Goal: Transaction & Acquisition: Purchase product/service

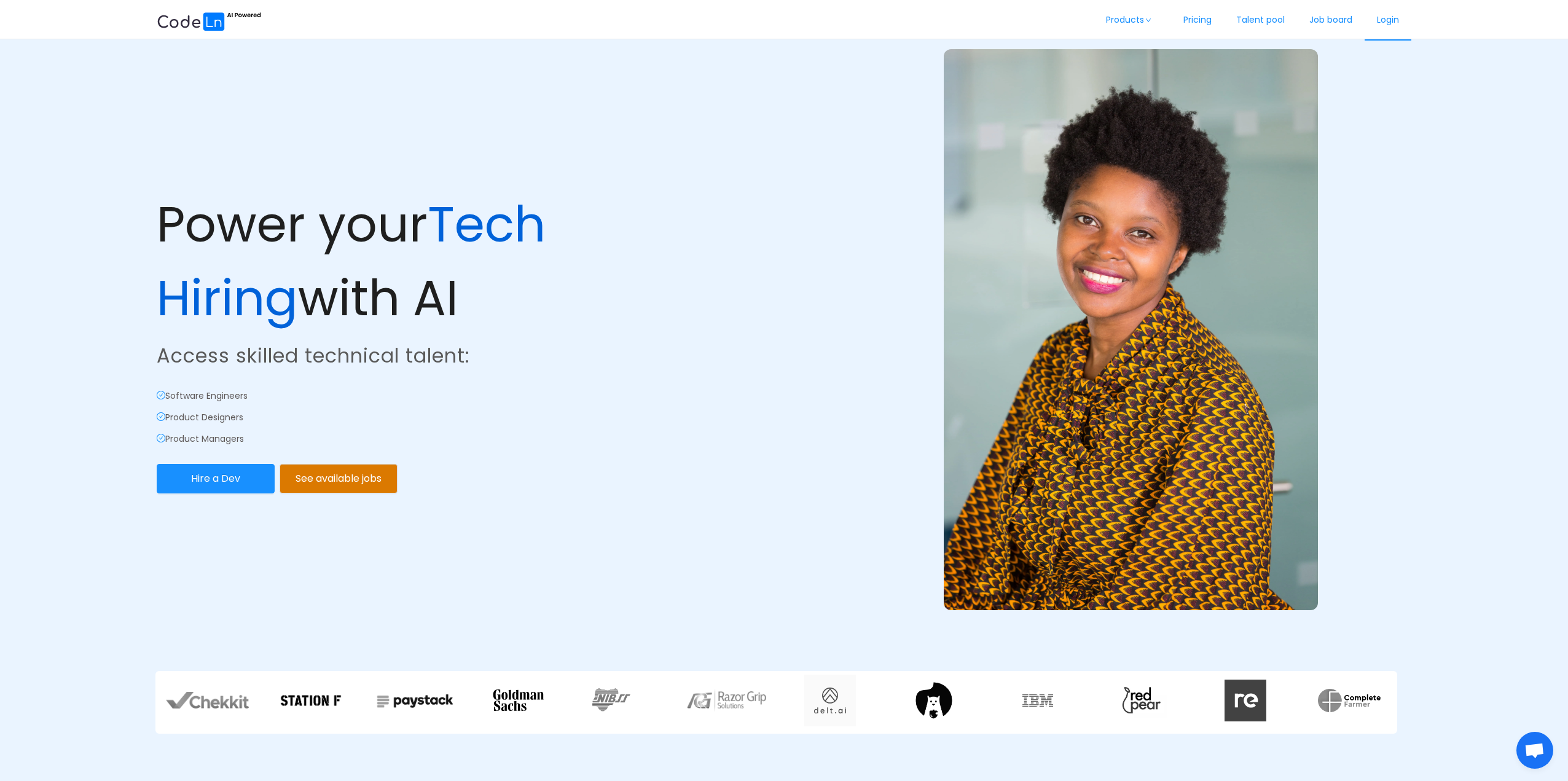
click at [1391, 15] on link "Login" at bounding box center [1388, 20] width 47 height 41
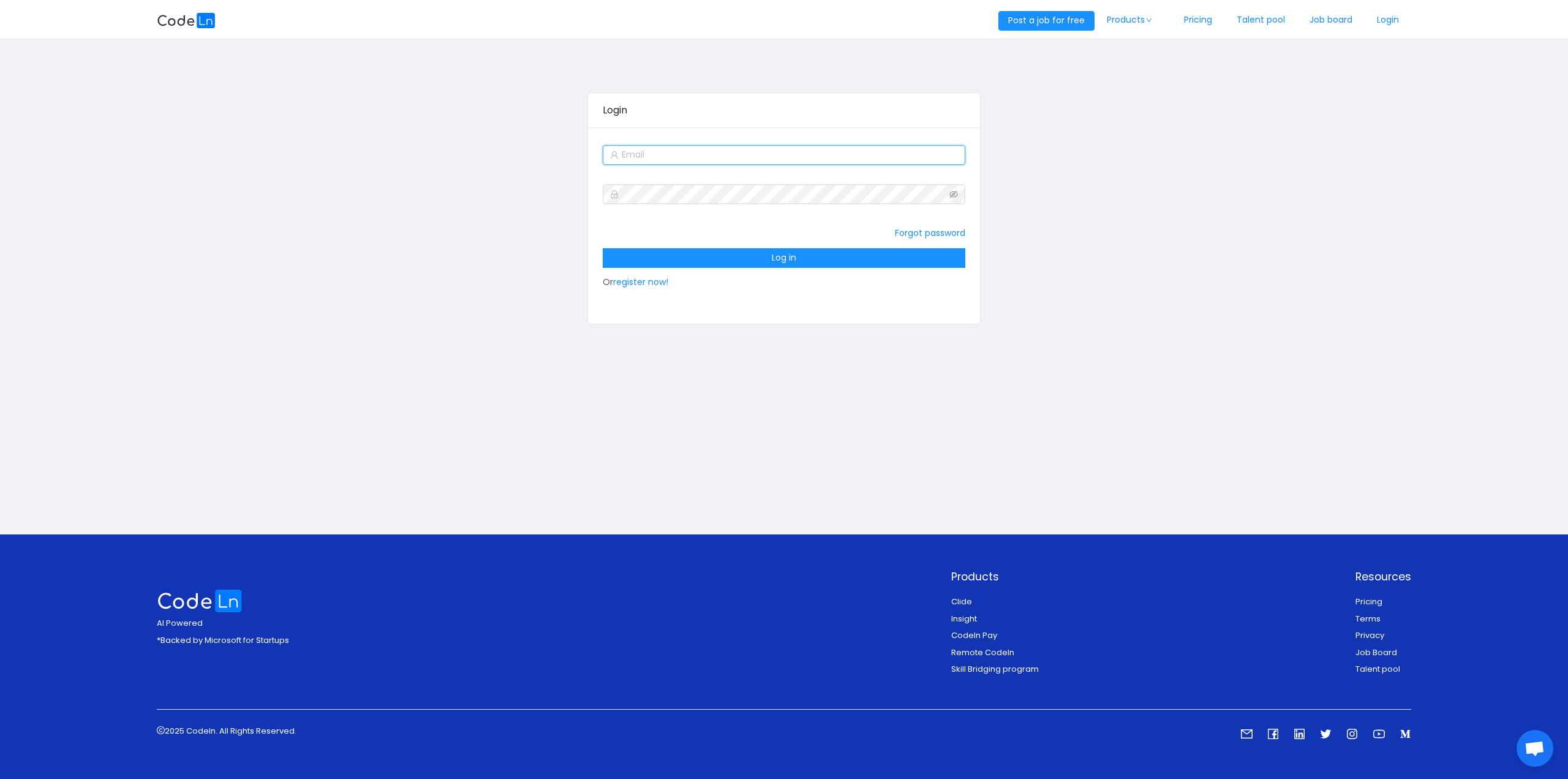
type input "[EMAIL_ADDRESS][DOMAIN_NAME]"
click at [730, 154] on input "[EMAIL_ADDRESS][DOMAIN_NAME]" at bounding box center [784, 155] width 362 height 19
click at [1120, 244] on div "Login [EMAIL_ADDRESS][DOMAIN_NAME] Forgot password Log in Or register now!" at bounding box center [783, 209] width 1254 height 307
click at [910, 255] on button "Log in" at bounding box center [784, 257] width 362 height 19
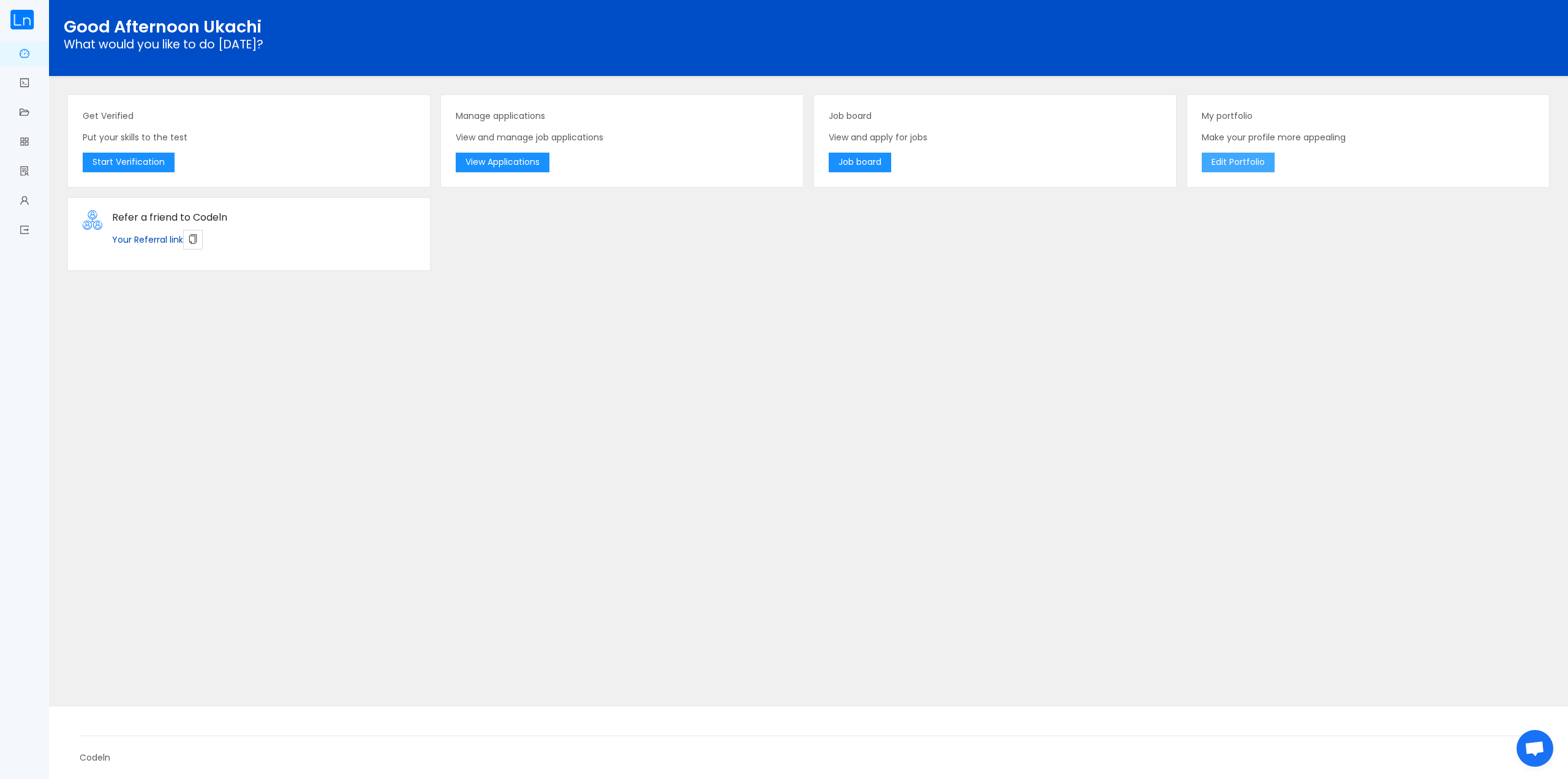
click at [1247, 160] on button "Edit Portfolio" at bounding box center [1238, 162] width 73 height 19
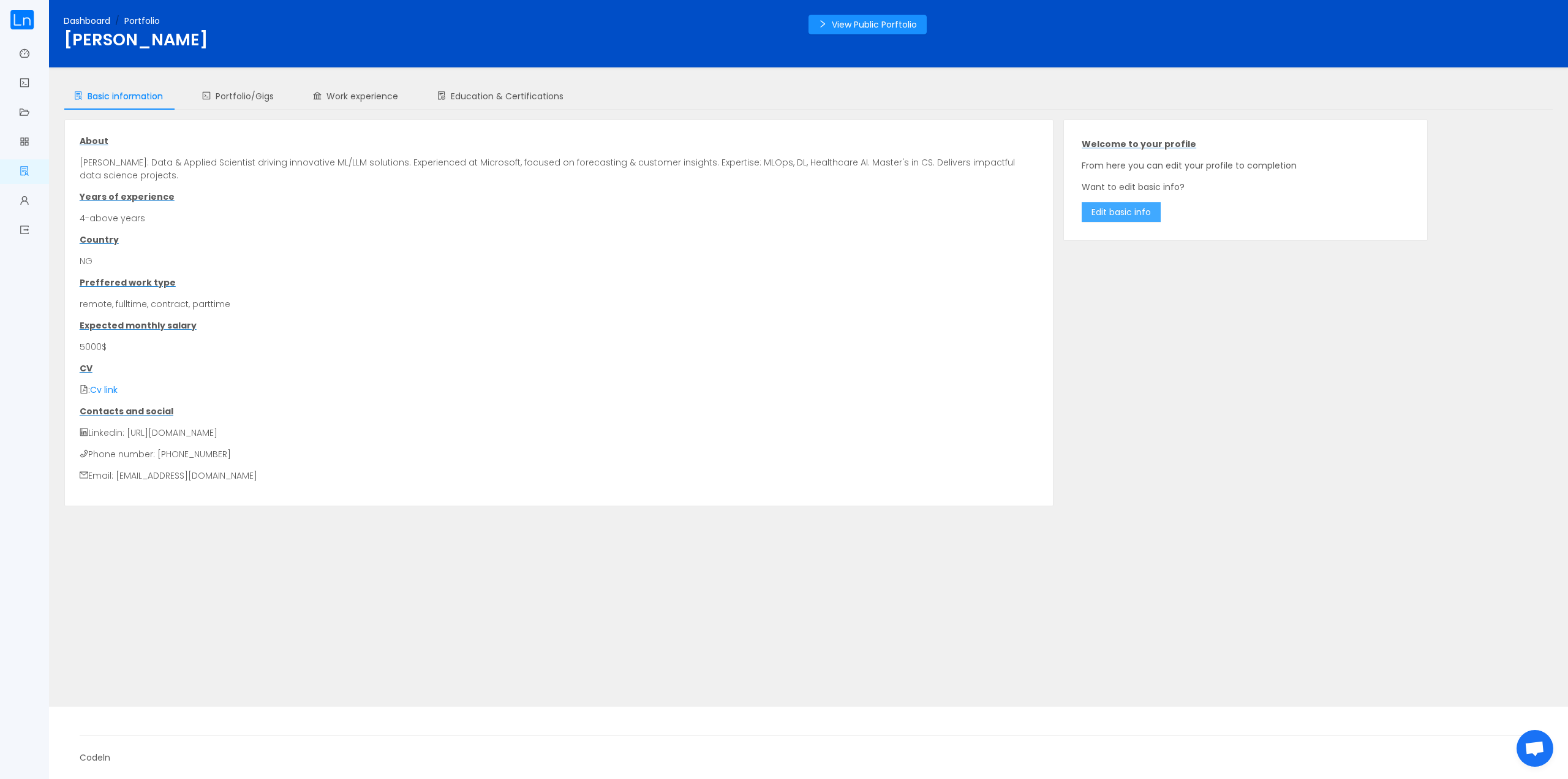
click at [1095, 214] on button "Edit basic info" at bounding box center [1121, 211] width 79 height 19
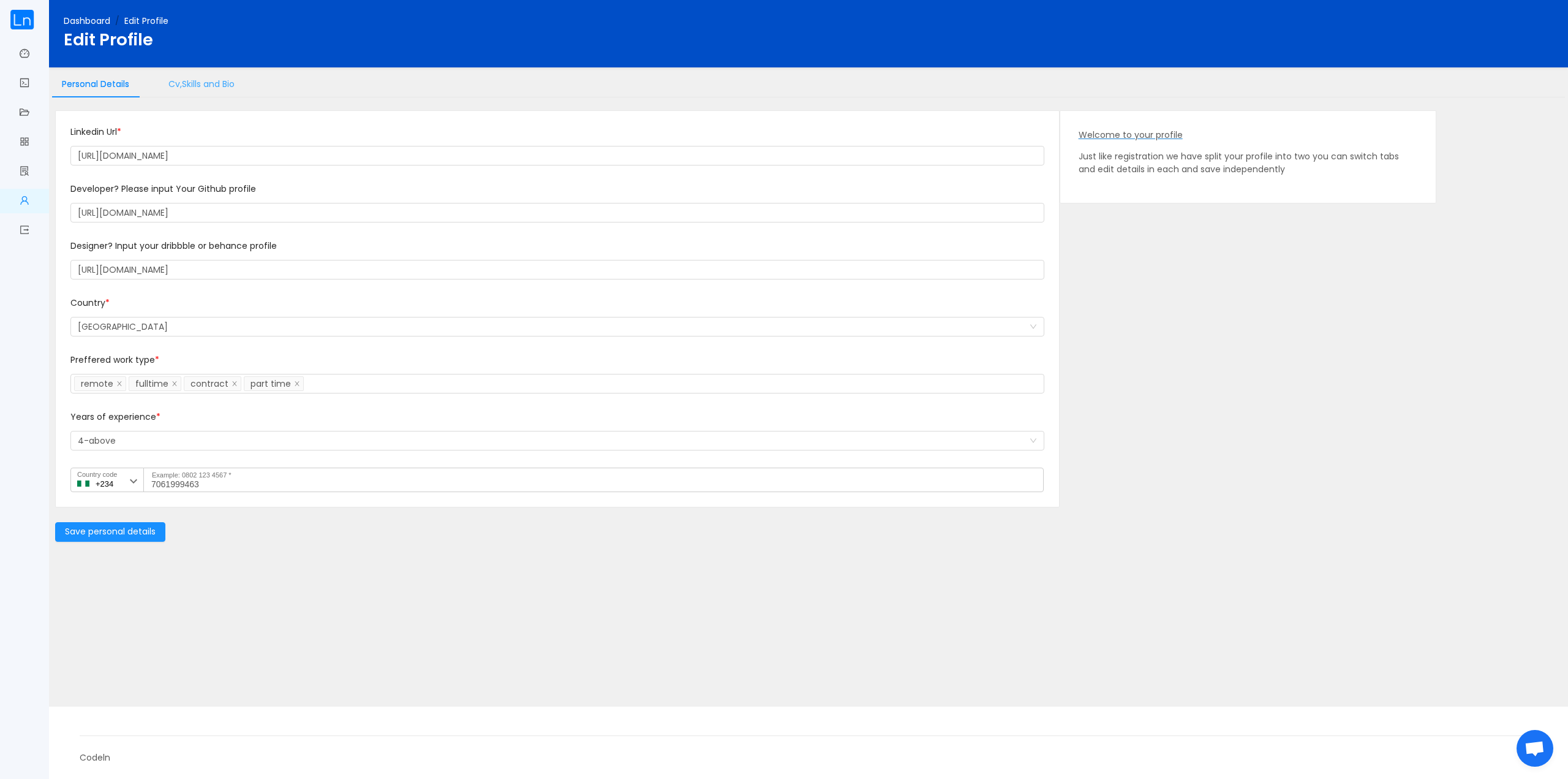
click at [203, 85] on div "Cv,Skills and Bio" at bounding box center [201, 84] width 86 height 27
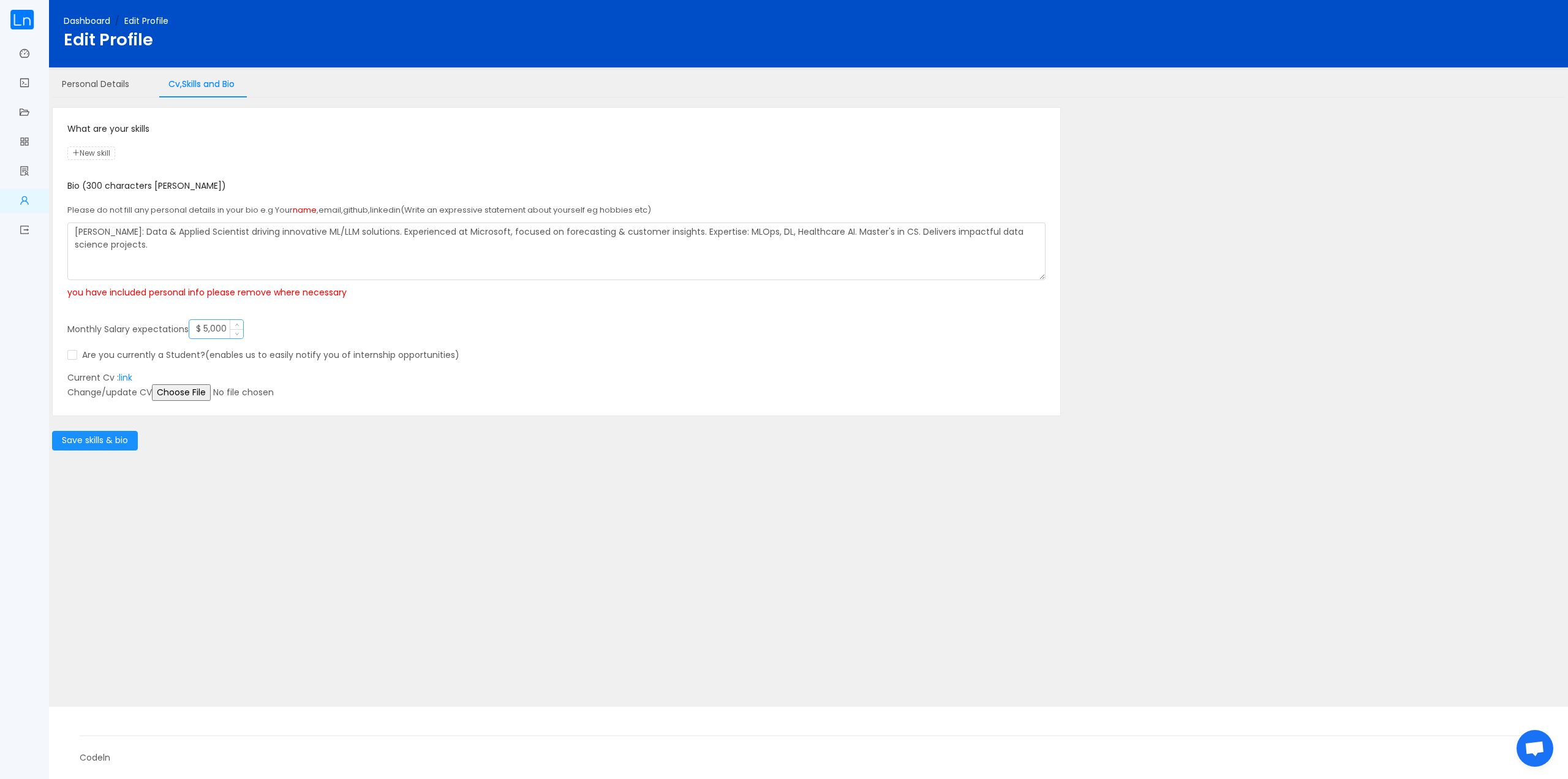
click at [223, 326] on input "$ 5,000" at bounding box center [216, 329] width 54 height 19
type input "$ 7,000"
click at [500, 349] on div "Are you currently a Student?(enables us to easily notify you of internship oppo…" at bounding box center [556, 355] width 979 height 13
click at [130, 377] on link "link" at bounding box center [125, 377] width 13 height 12
click at [183, 394] on input "file" at bounding box center [245, 392] width 187 height 17
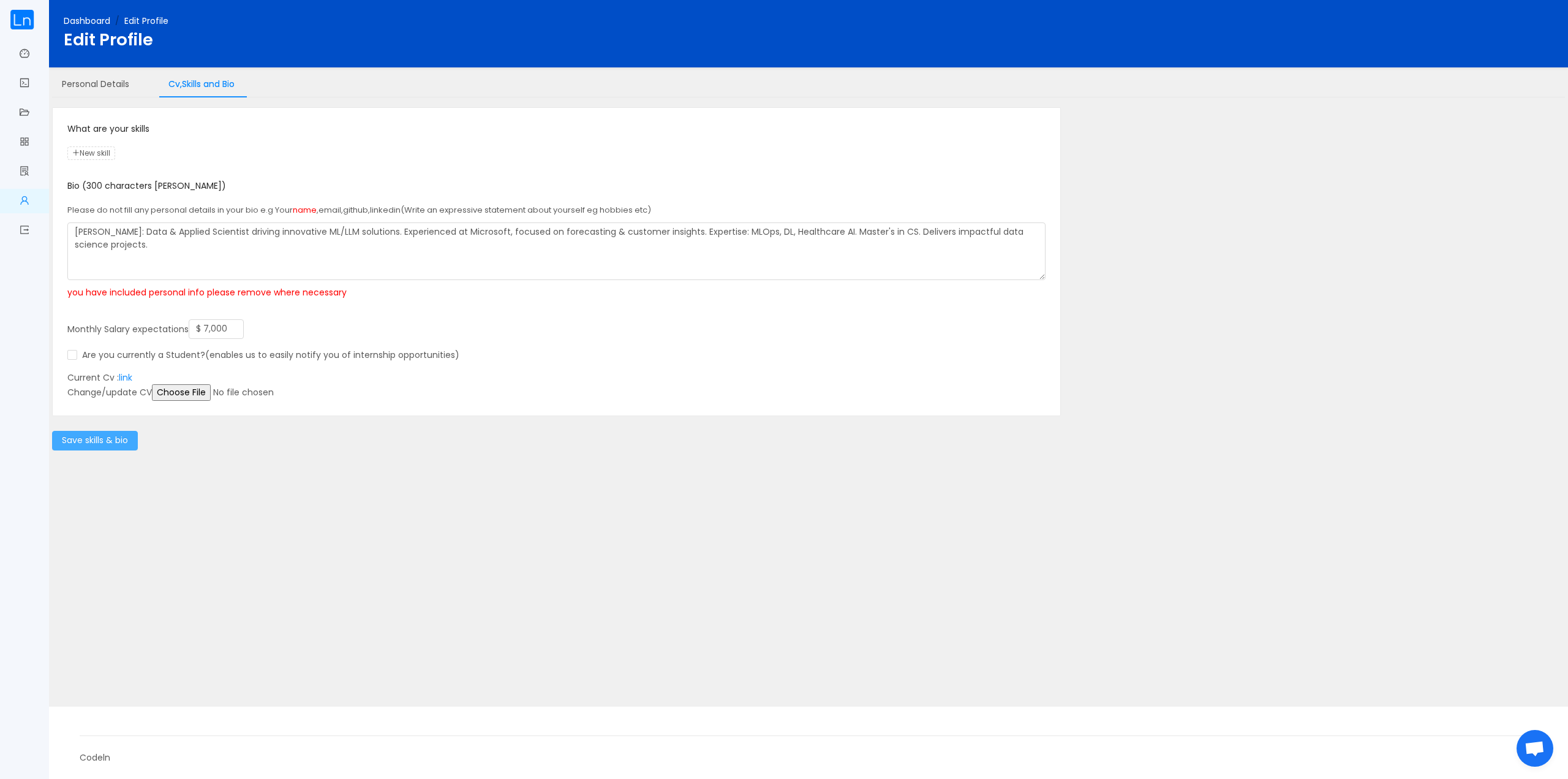
click at [121, 439] on button "Save skills & bio" at bounding box center [95, 440] width 86 height 19
click at [127, 379] on link "link" at bounding box center [125, 377] width 13 height 12
click at [24, 90] on link "Get verified" at bounding box center [24, 84] width 10 height 26
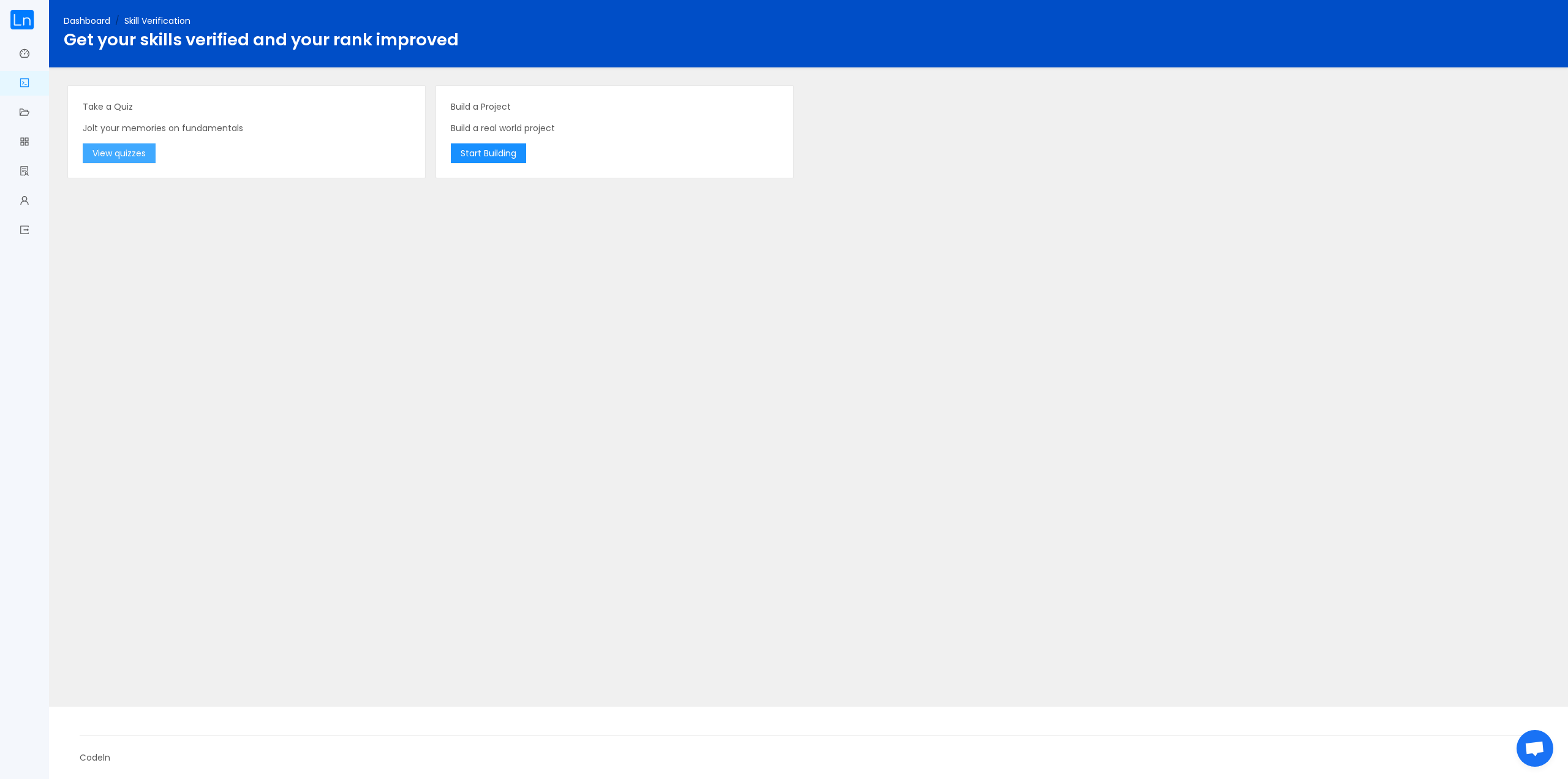
click at [123, 161] on button "View quizzes" at bounding box center [119, 153] width 73 height 19
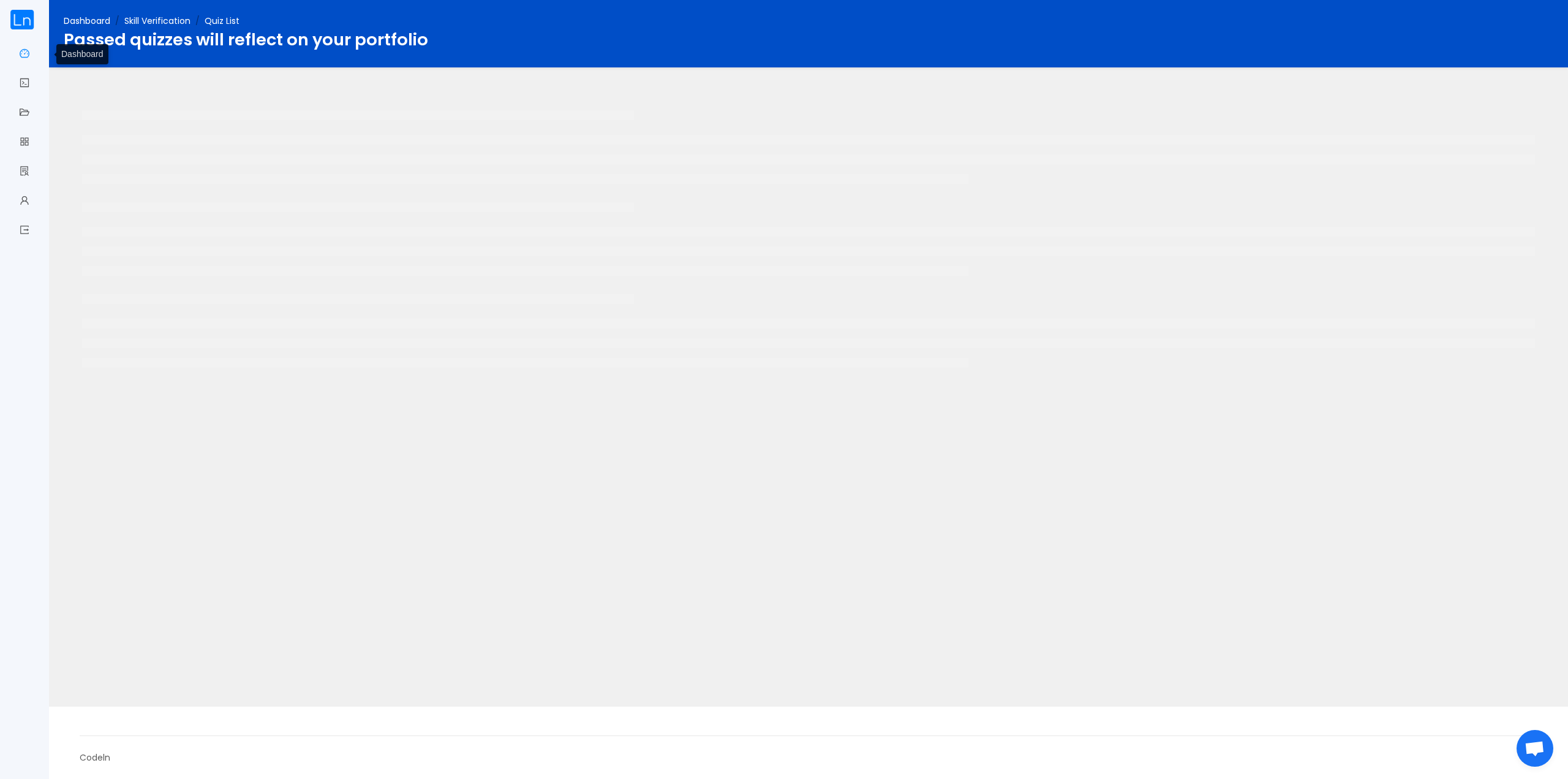
click at [29, 57] on span "Dashboard" at bounding box center [29, 54] width 0 height 25
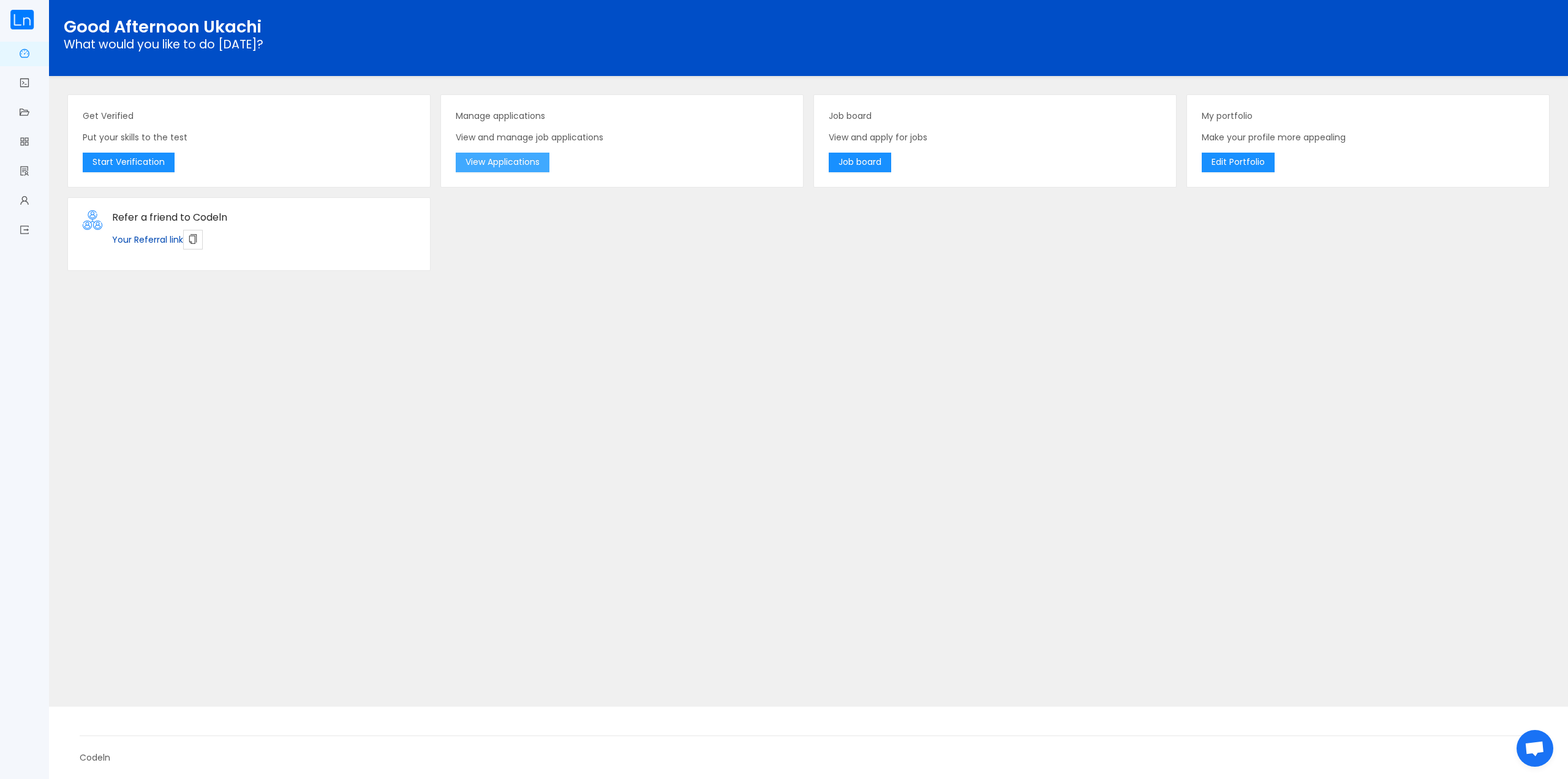
click at [522, 168] on button "View Applications" at bounding box center [502, 162] width 94 height 19
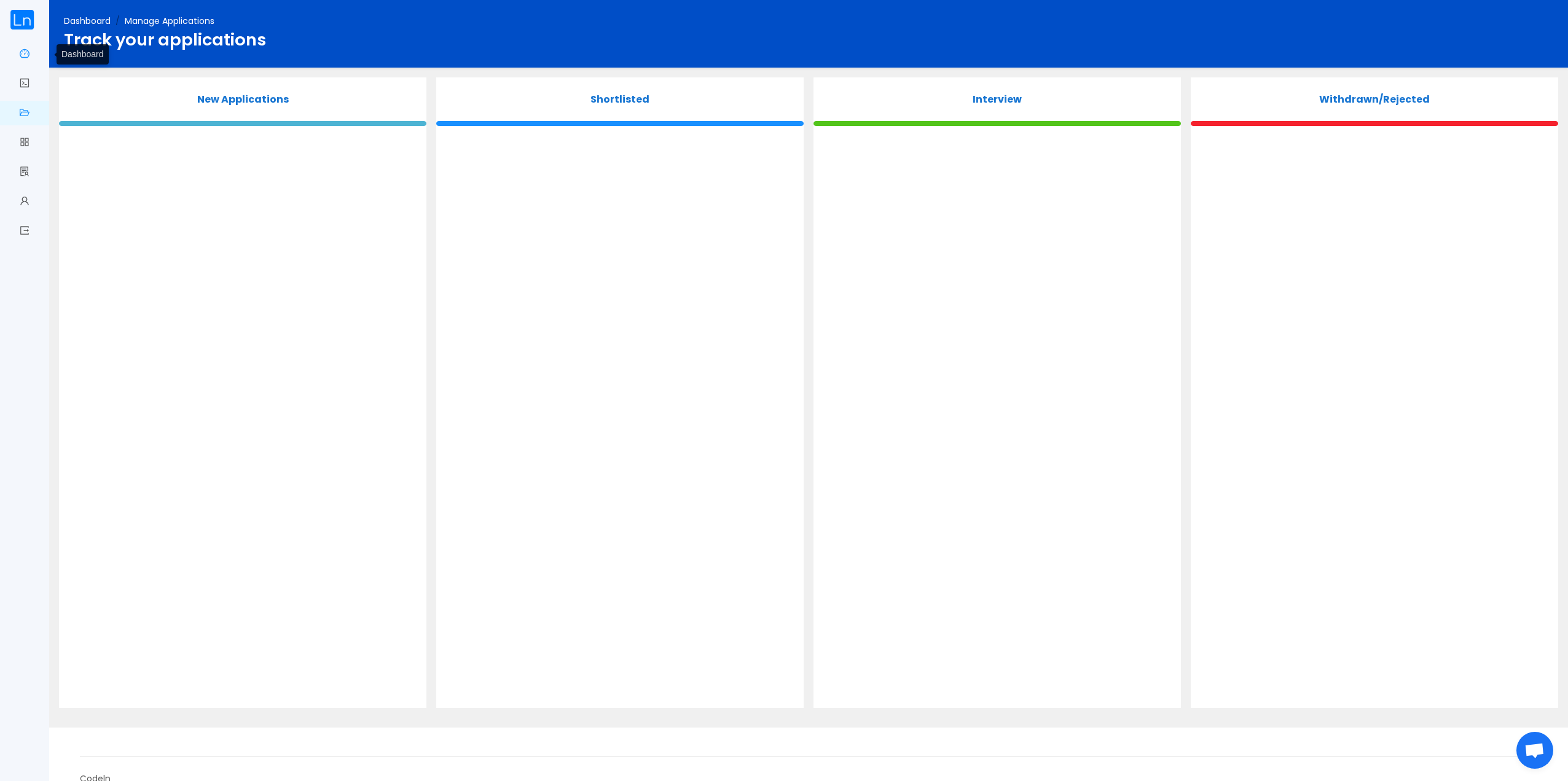
click at [27, 55] on link "Dashboard" at bounding box center [24, 55] width 10 height 26
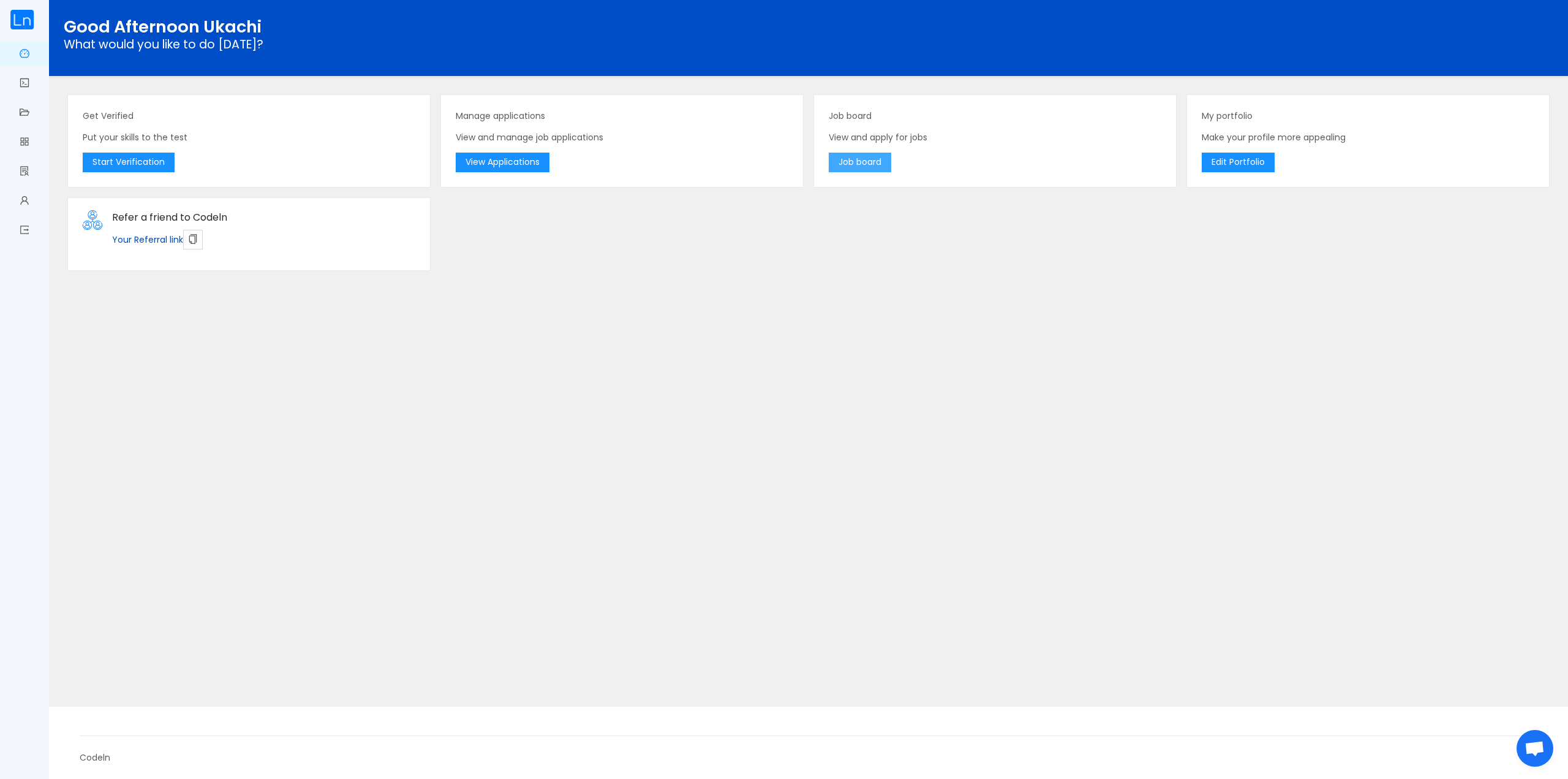
click at [833, 170] on button "Job board" at bounding box center [860, 162] width 63 height 19
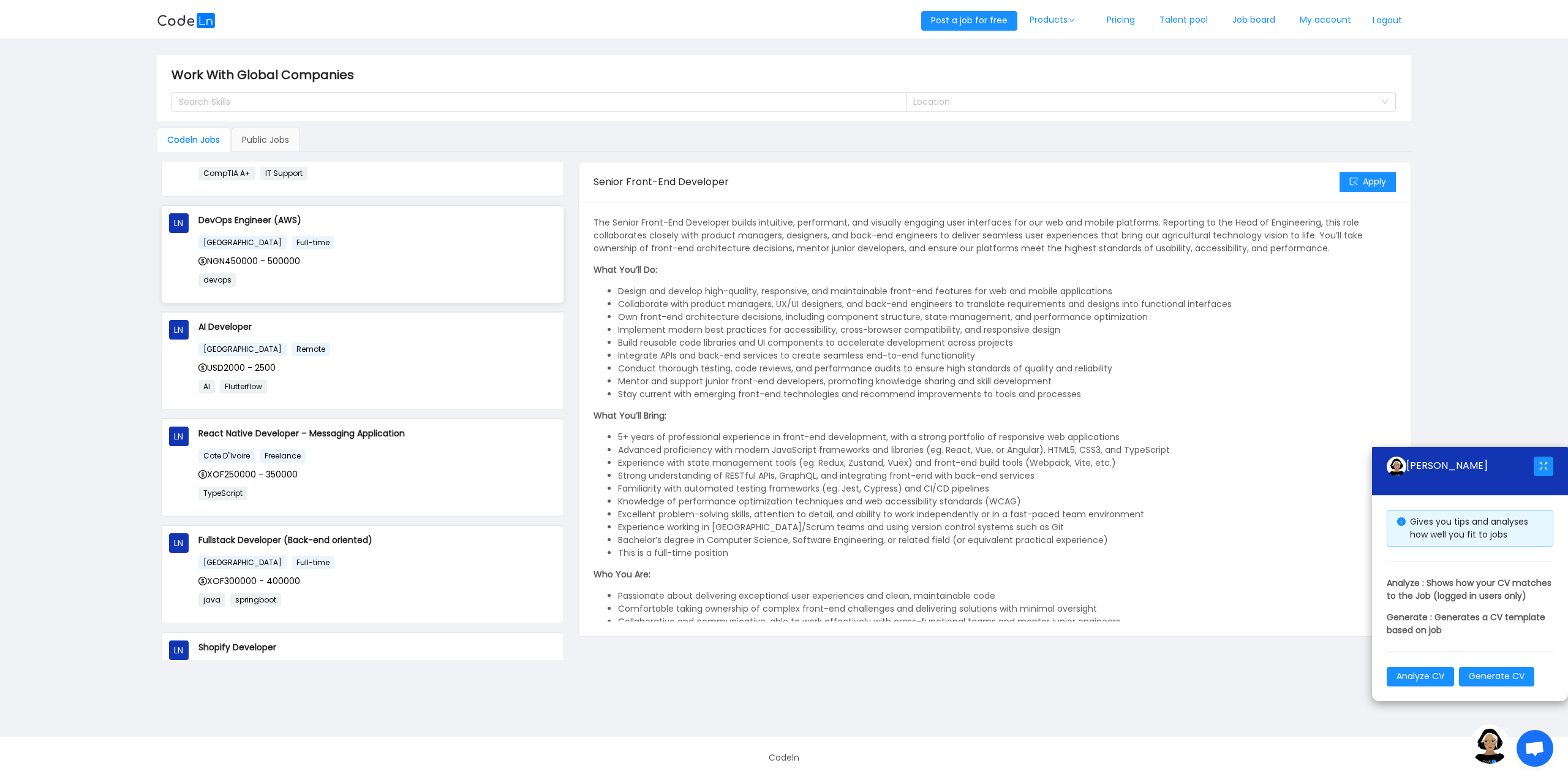
scroll to position [307, 0]
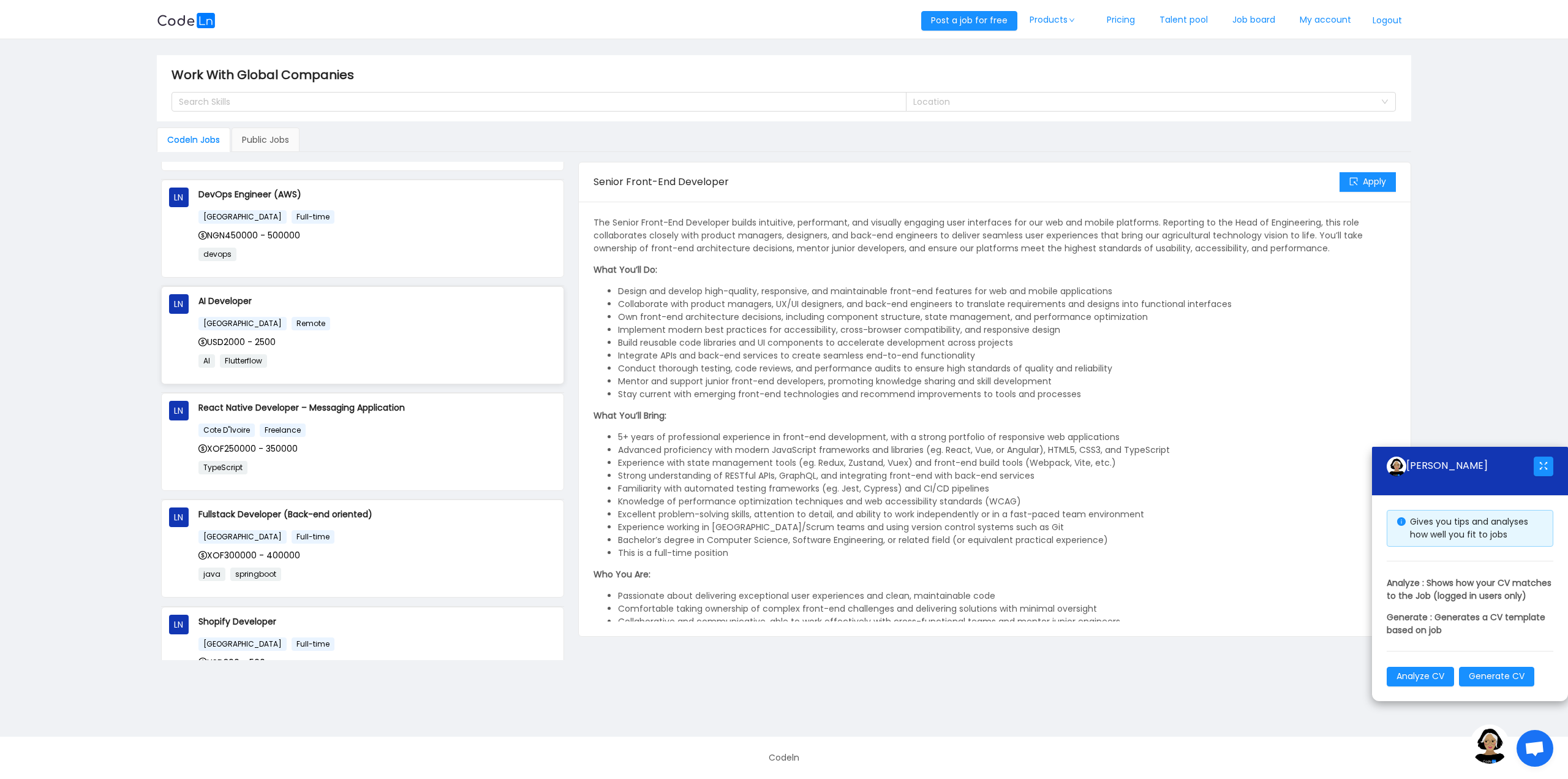
click at [427, 302] on p "AI Developer" at bounding box center [378, 301] width 358 height 13
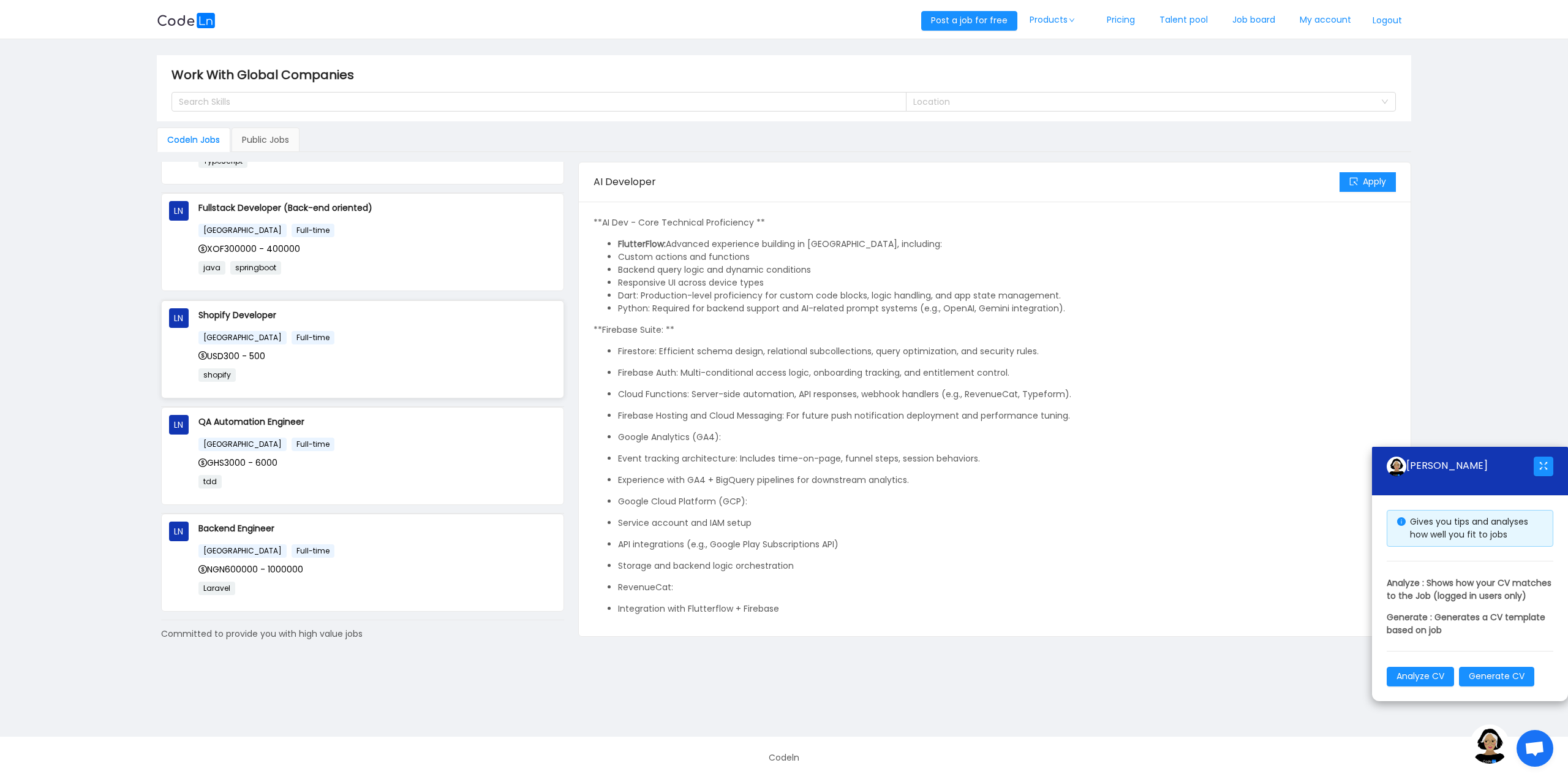
scroll to position [628, 0]
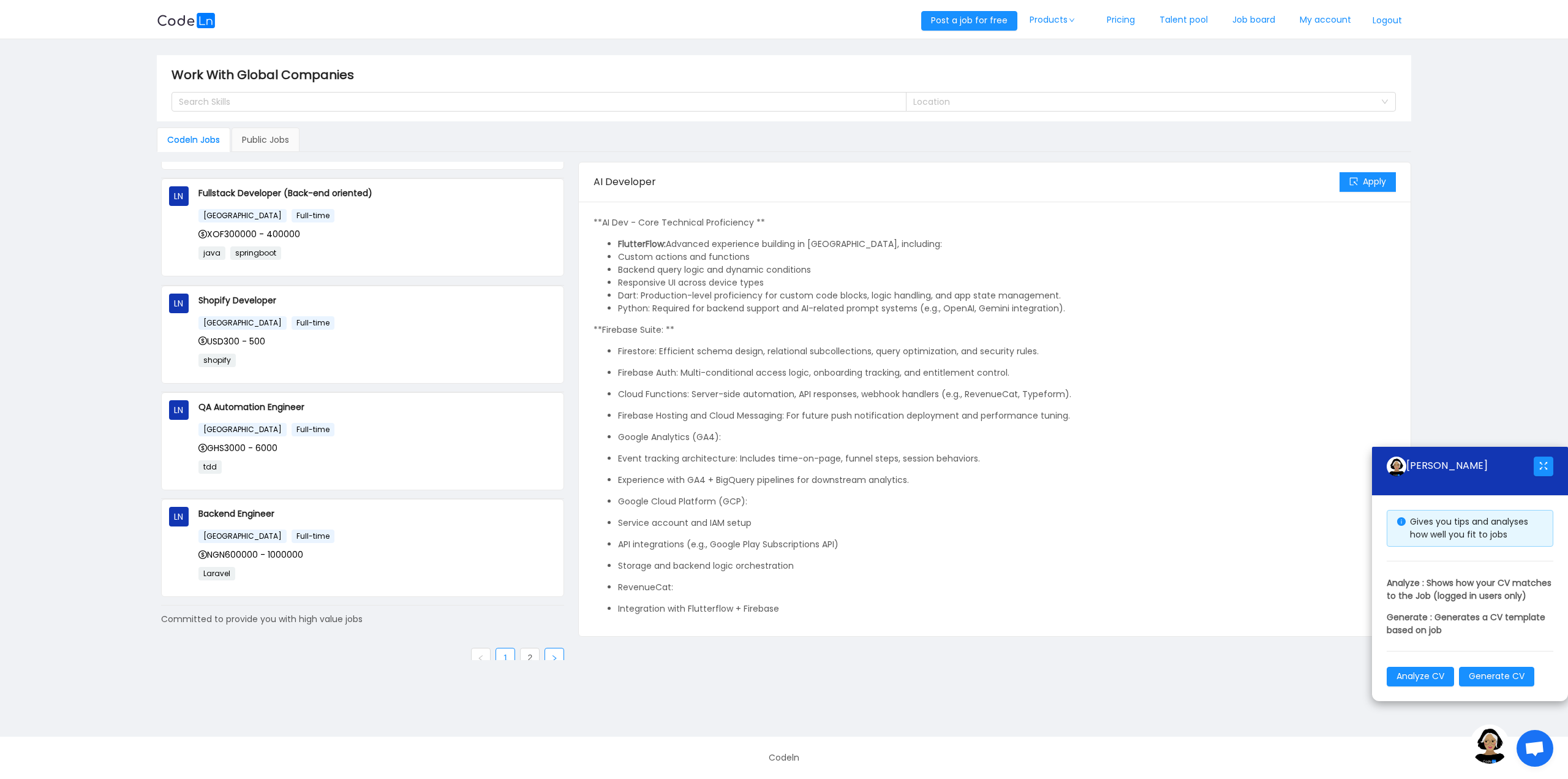
click at [549, 651] on link at bounding box center [554, 657] width 19 height 19
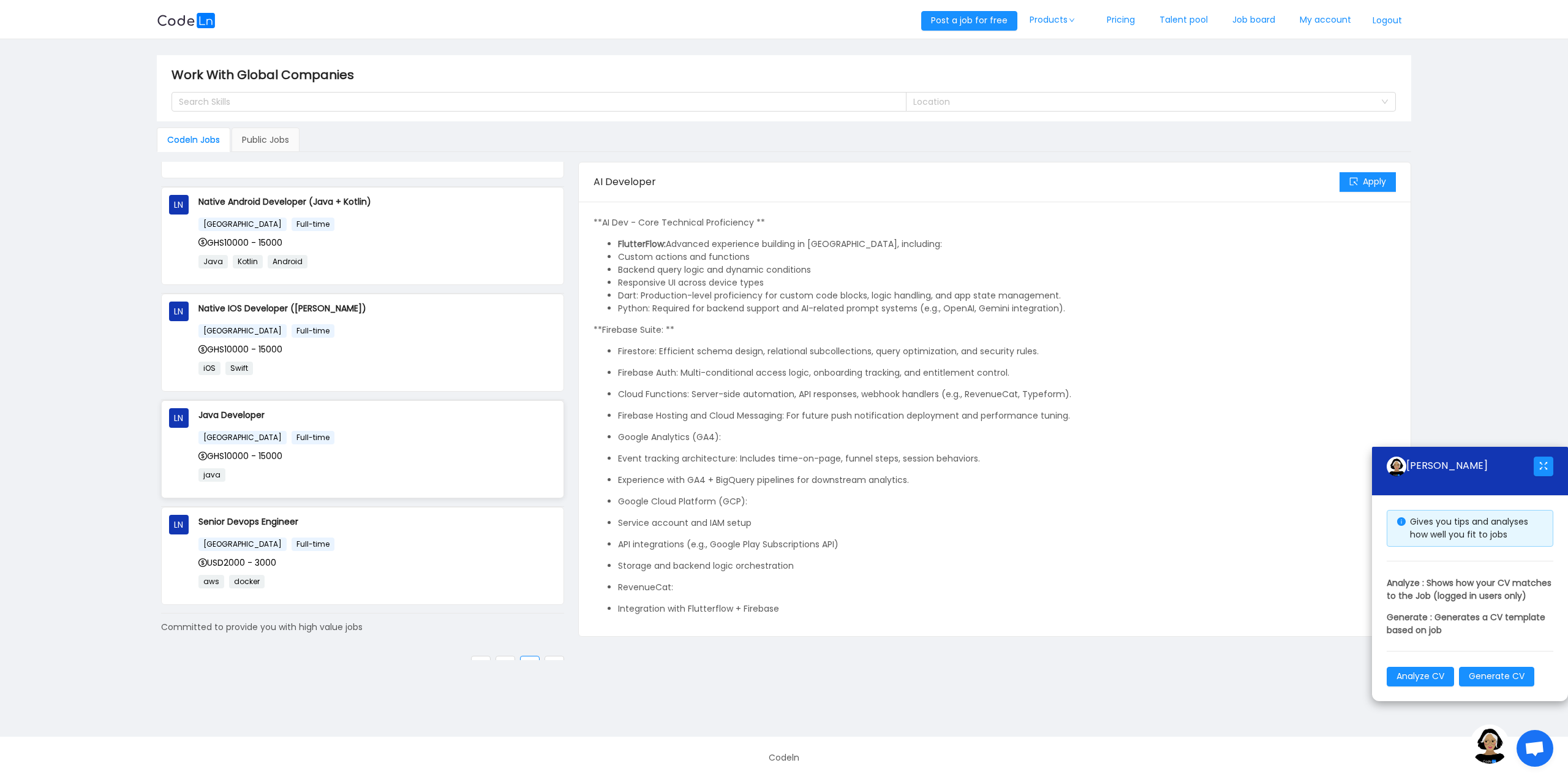
scroll to position [99, 0]
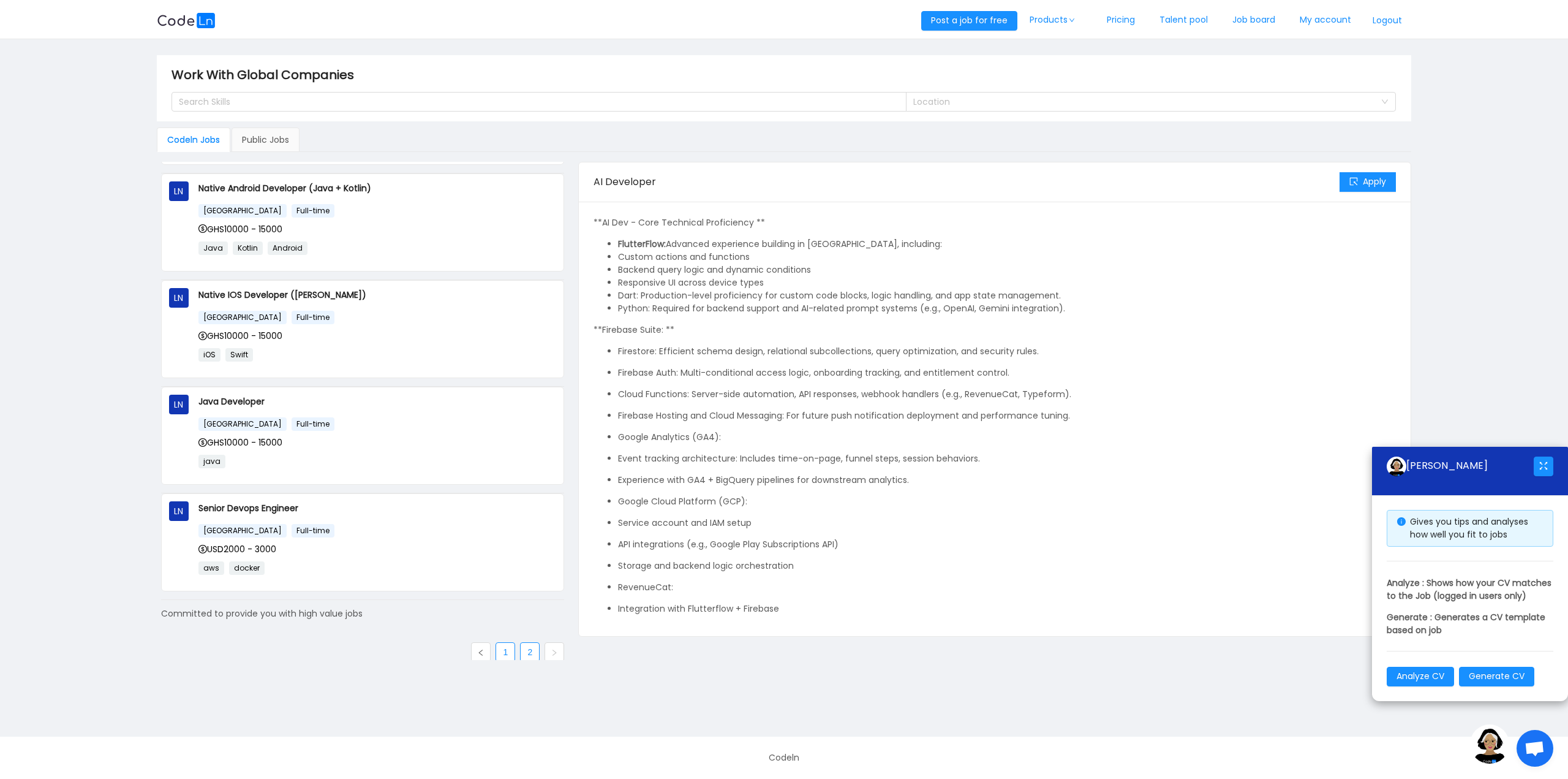
click at [506, 643] on link "1" at bounding box center [506, 652] width 19 height 19
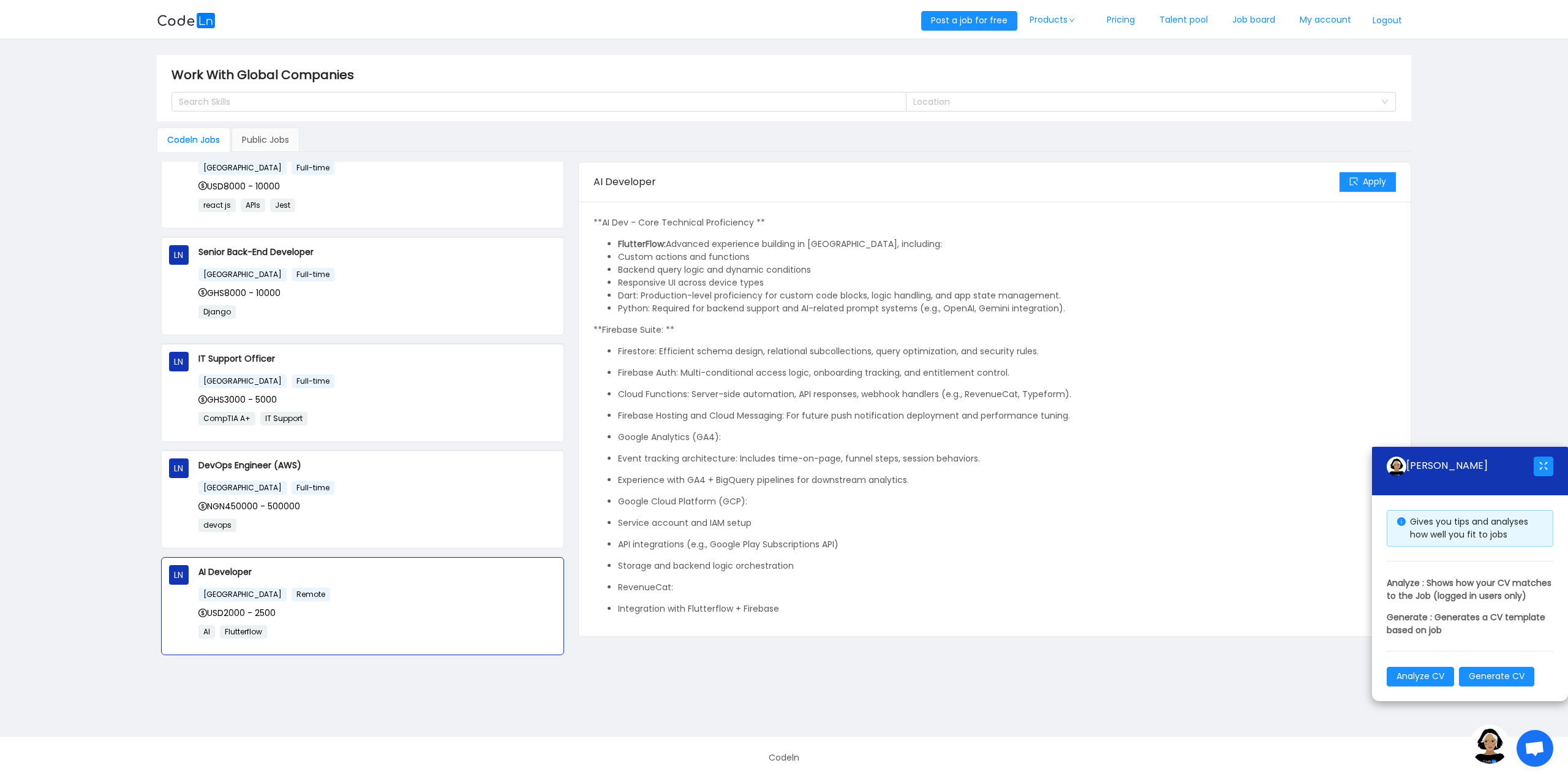
scroll to position [0, 0]
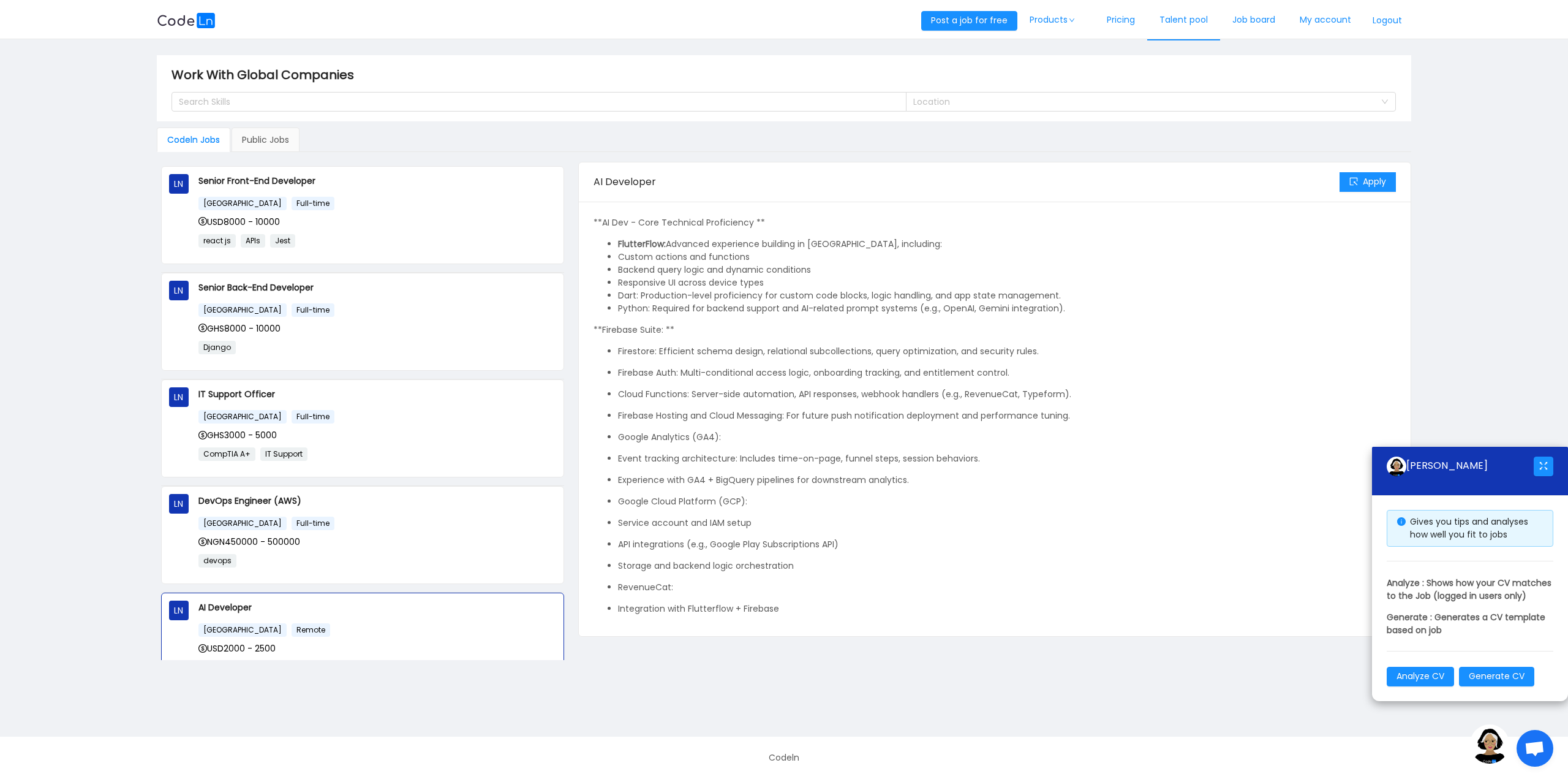
click at [1192, 23] on link "Talent pool" at bounding box center [1183, 20] width 73 height 41
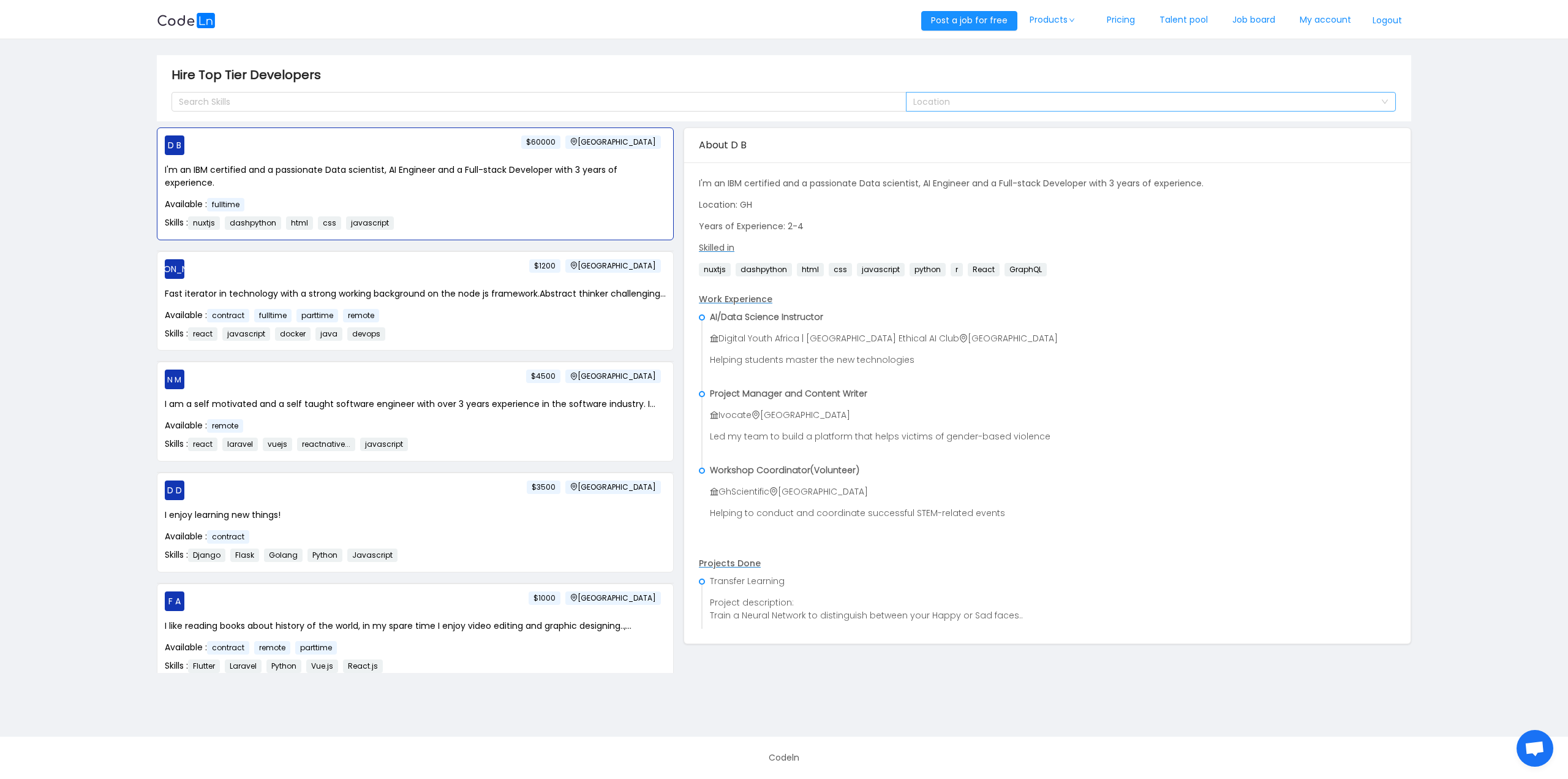
click at [1014, 100] on div "Location" at bounding box center [1144, 101] width 462 height 12
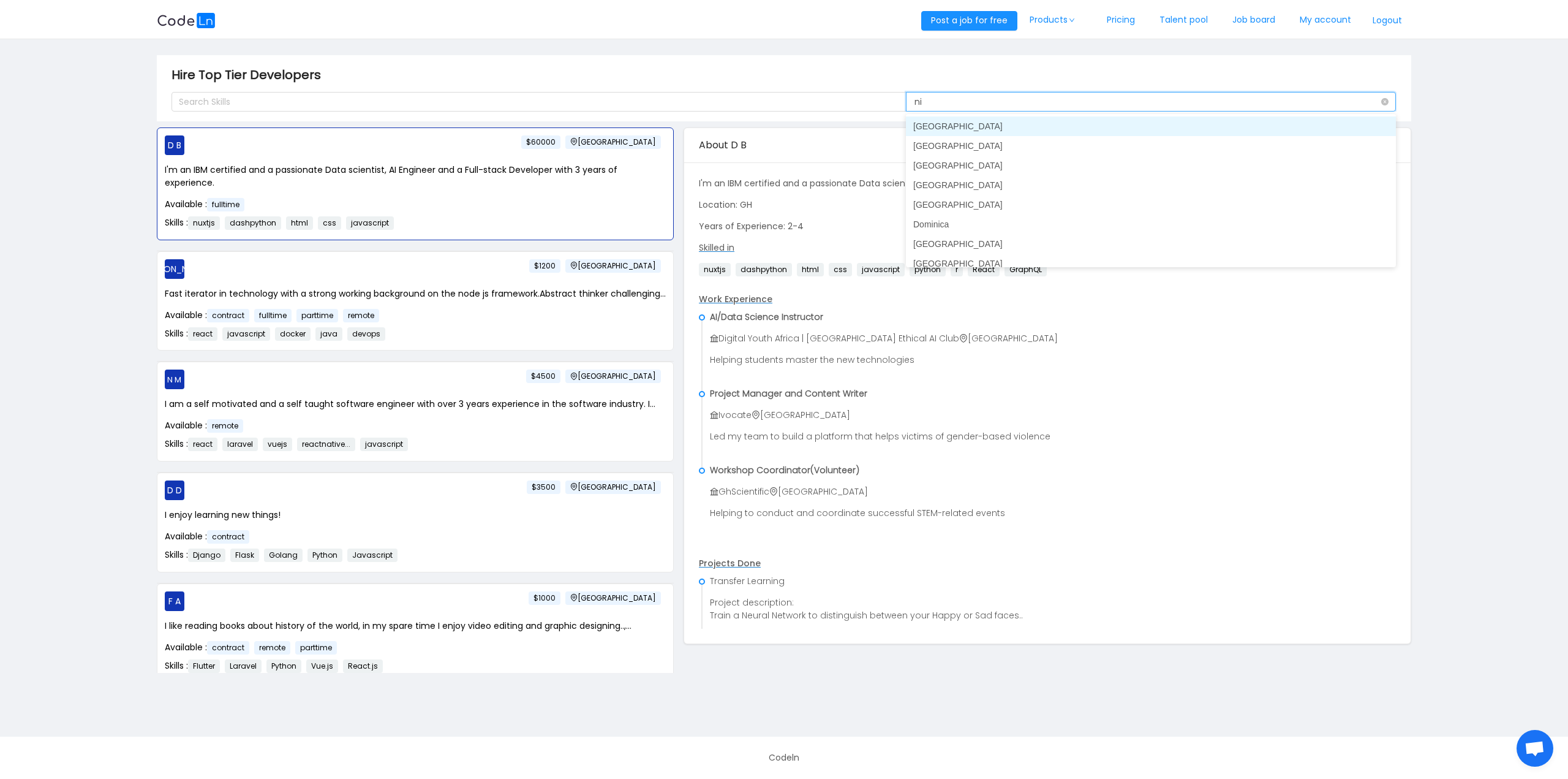
type input "n"
click at [789, 105] on div "Search Skills" at bounding box center [534, 101] width 709 height 12
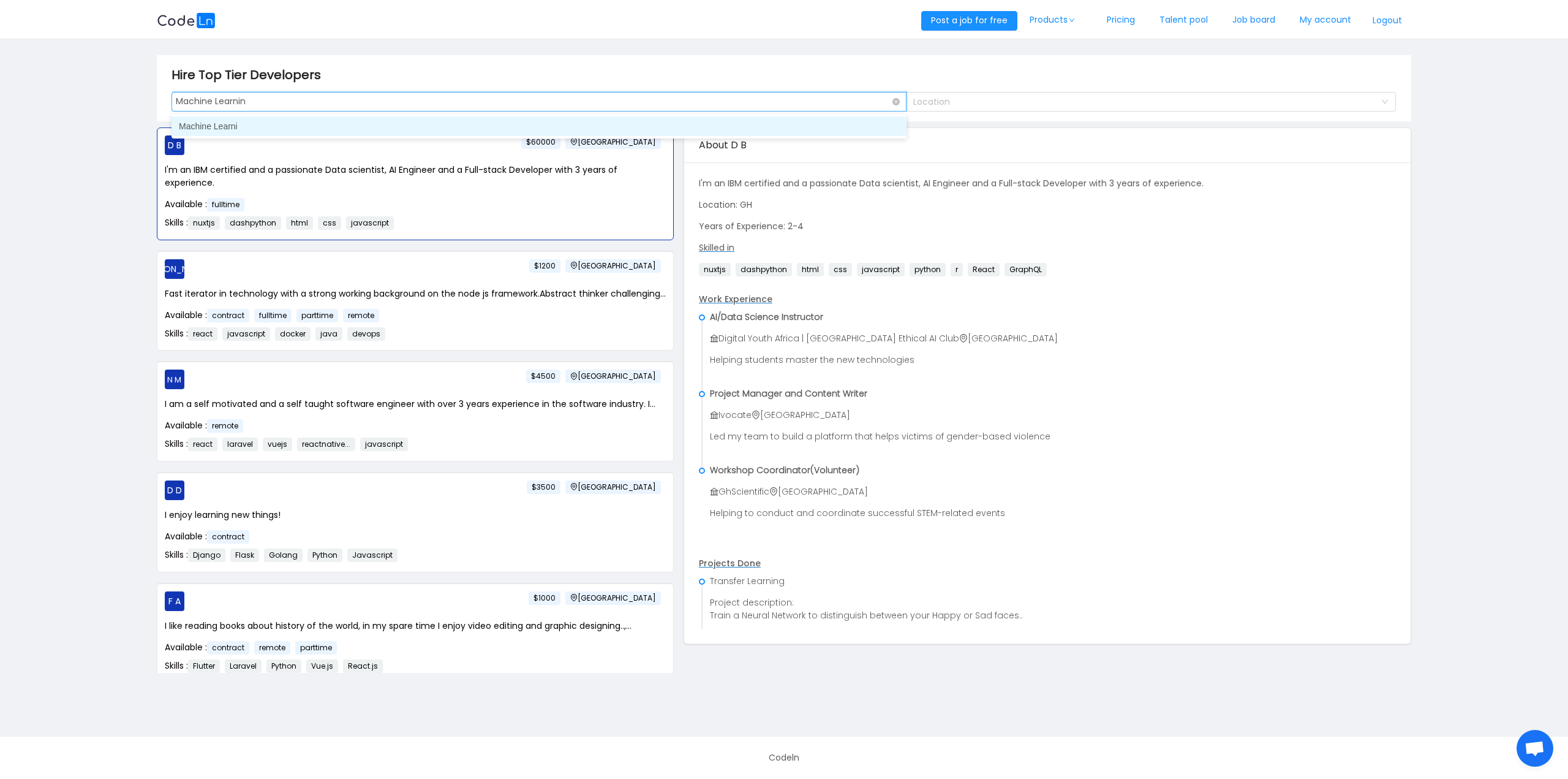
type input "Machine Learning"
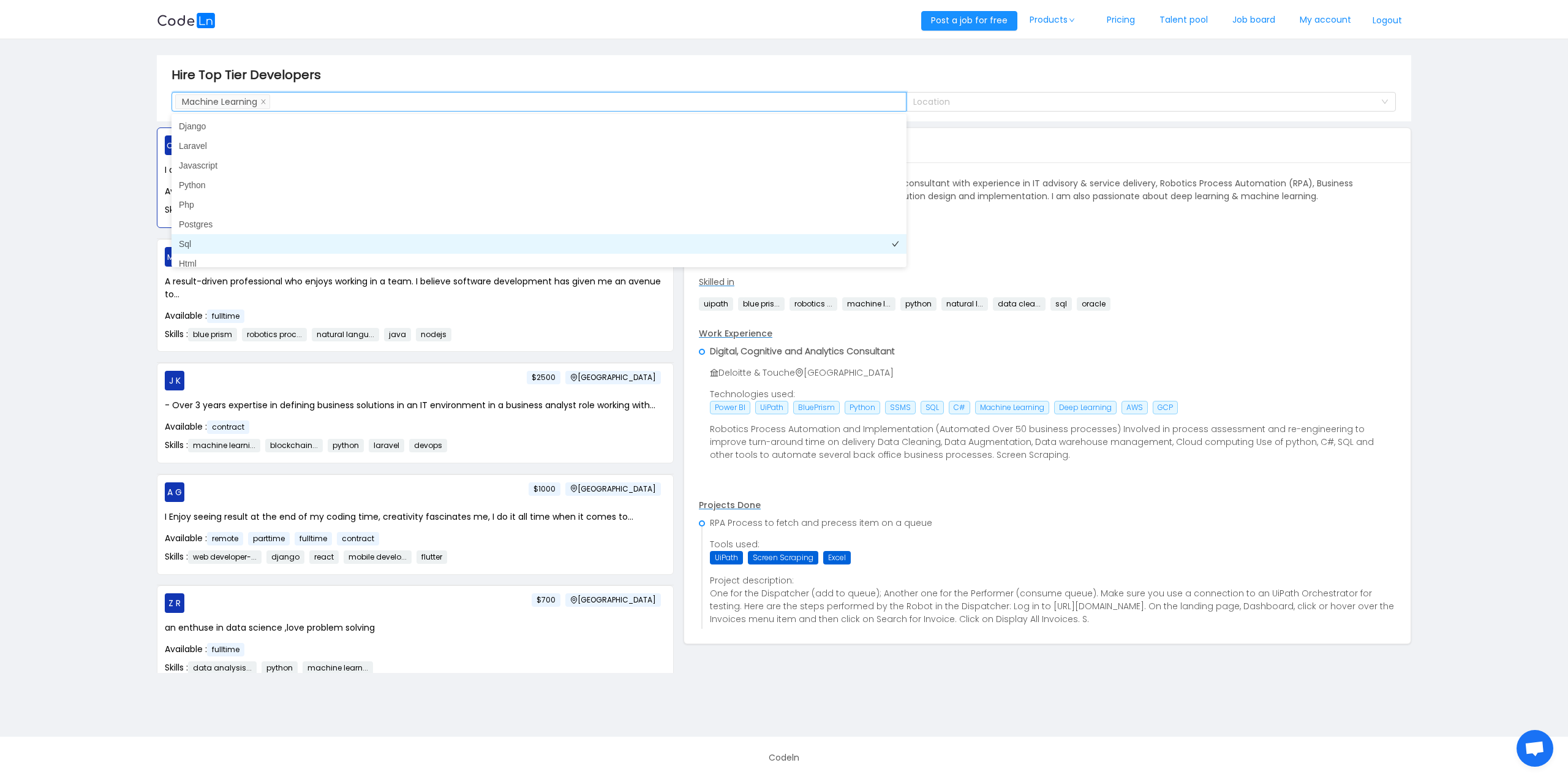
scroll to position [6, 0]
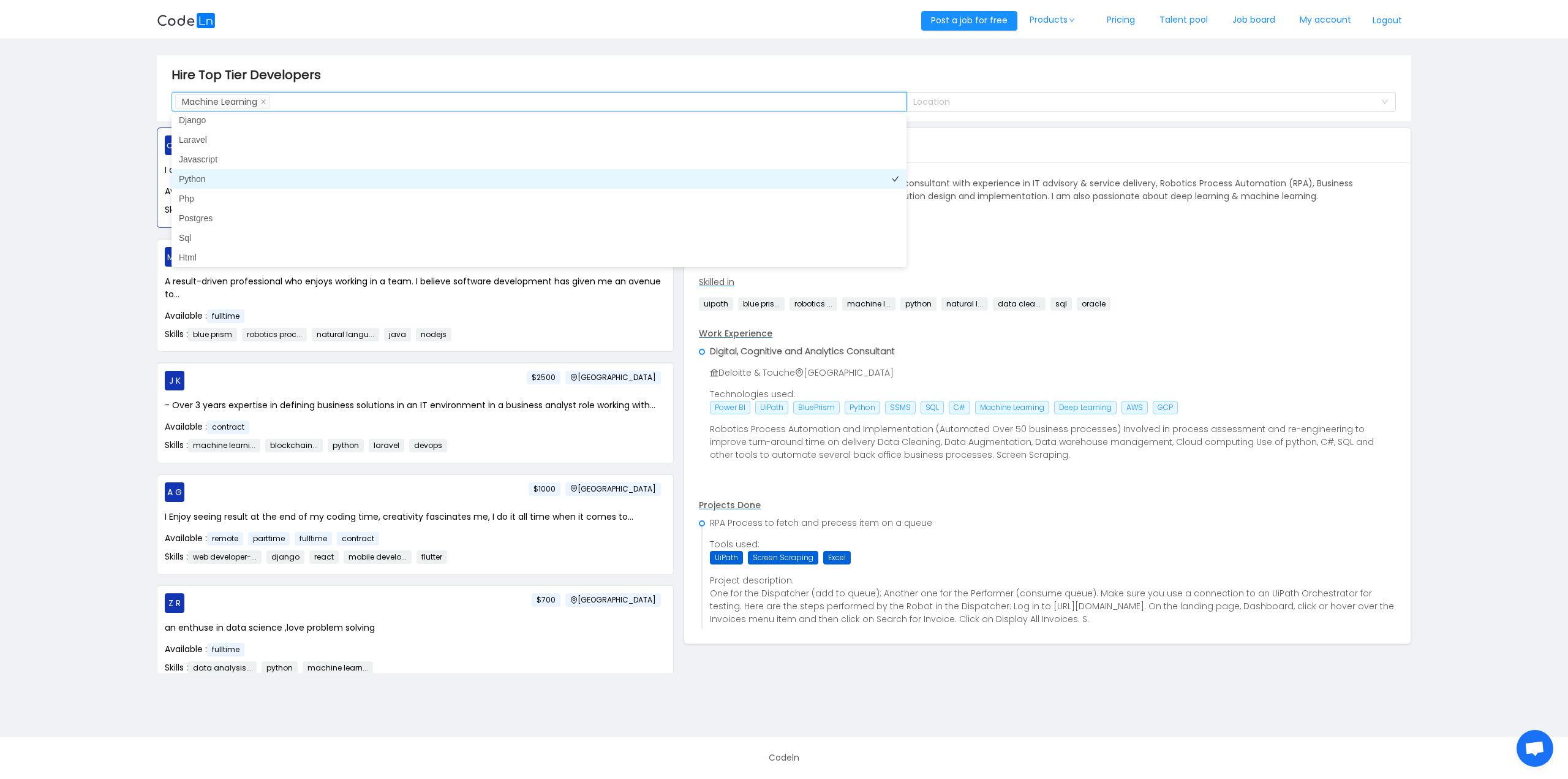
click at [364, 181] on li "Python" at bounding box center [538, 179] width 735 height 19
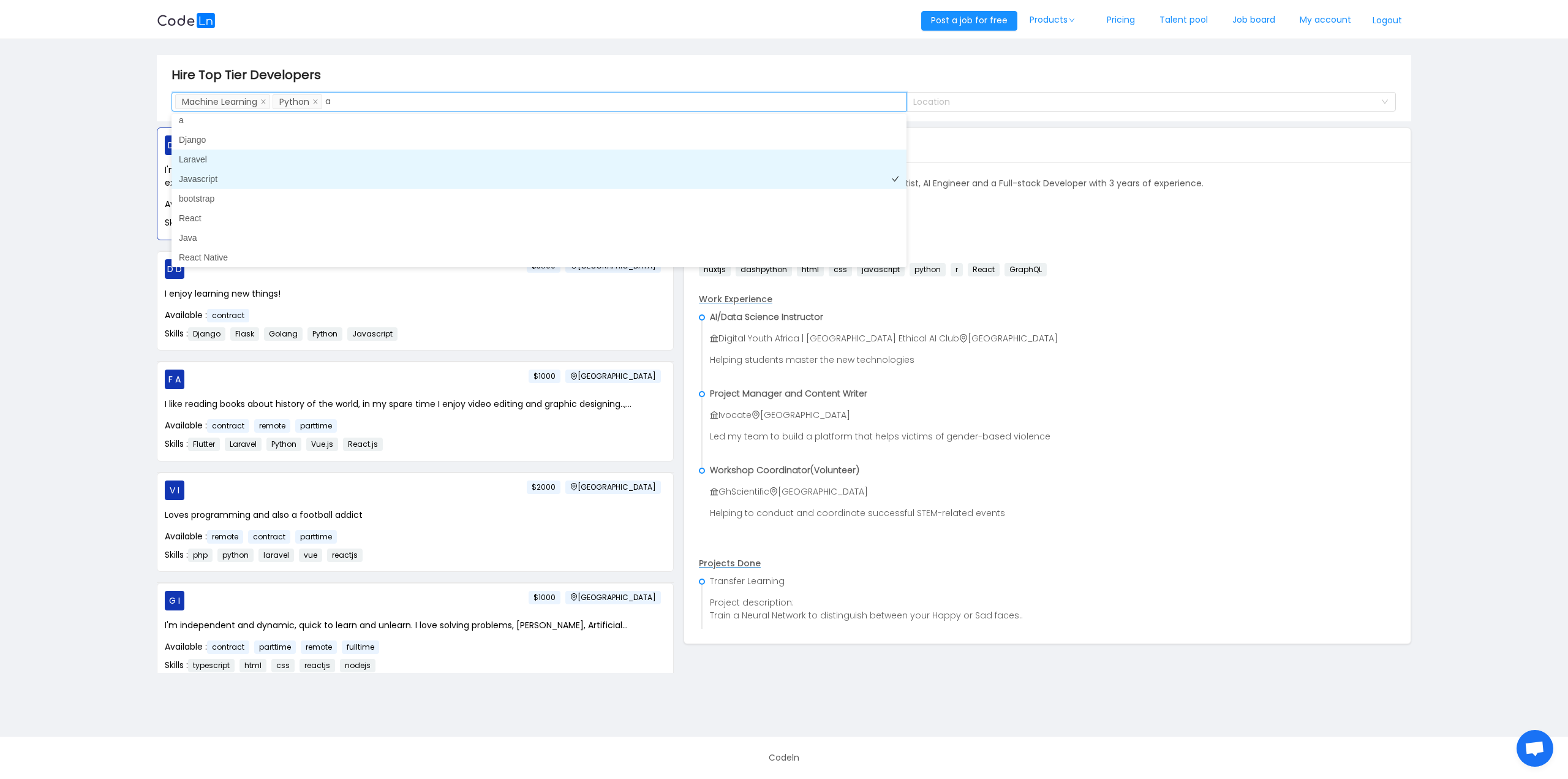
scroll to position [3, 0]
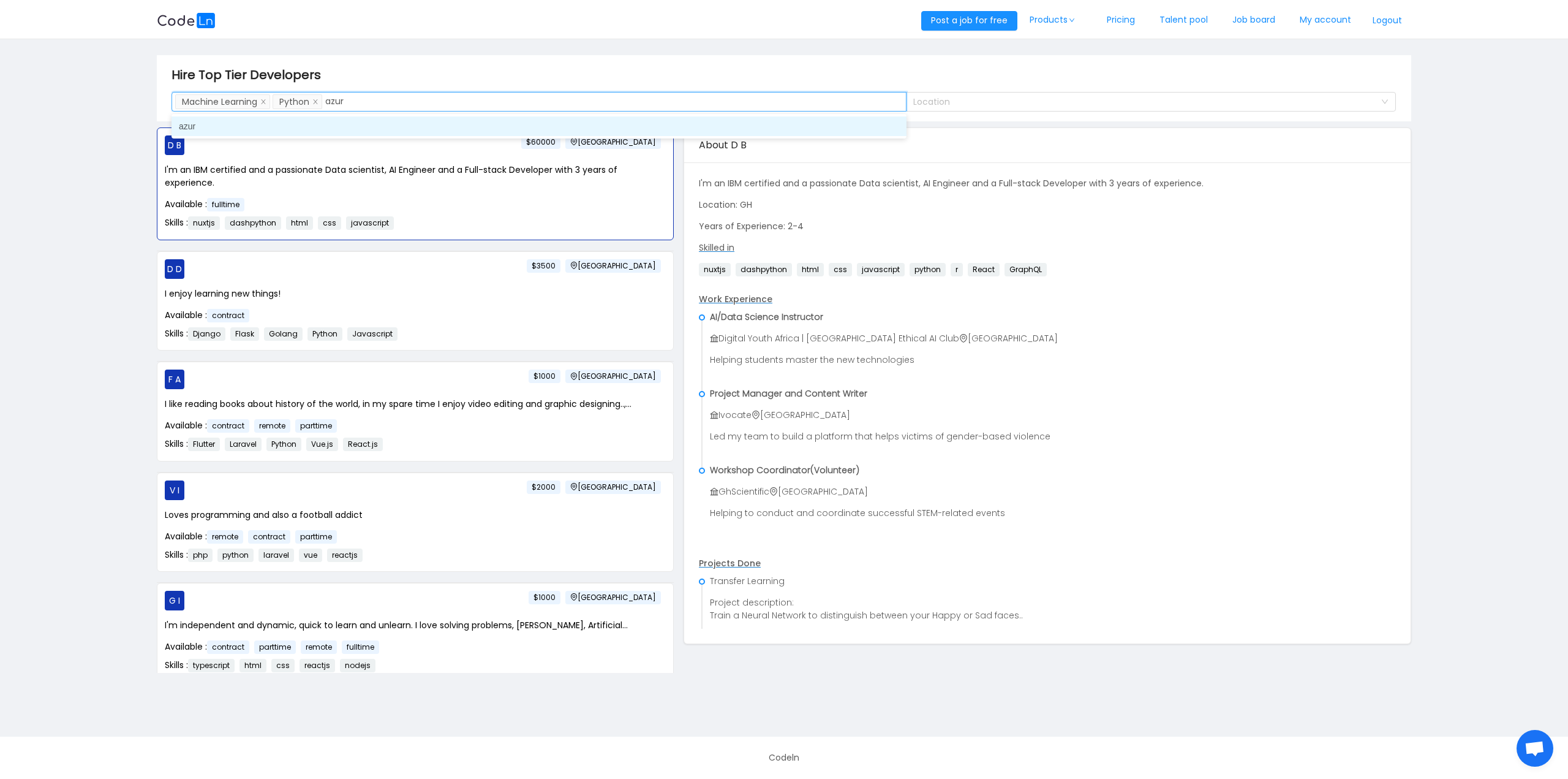
type input "azure"
click at [426, 123] on li "azure" at bounding box center [538, 126] width 735 height 19
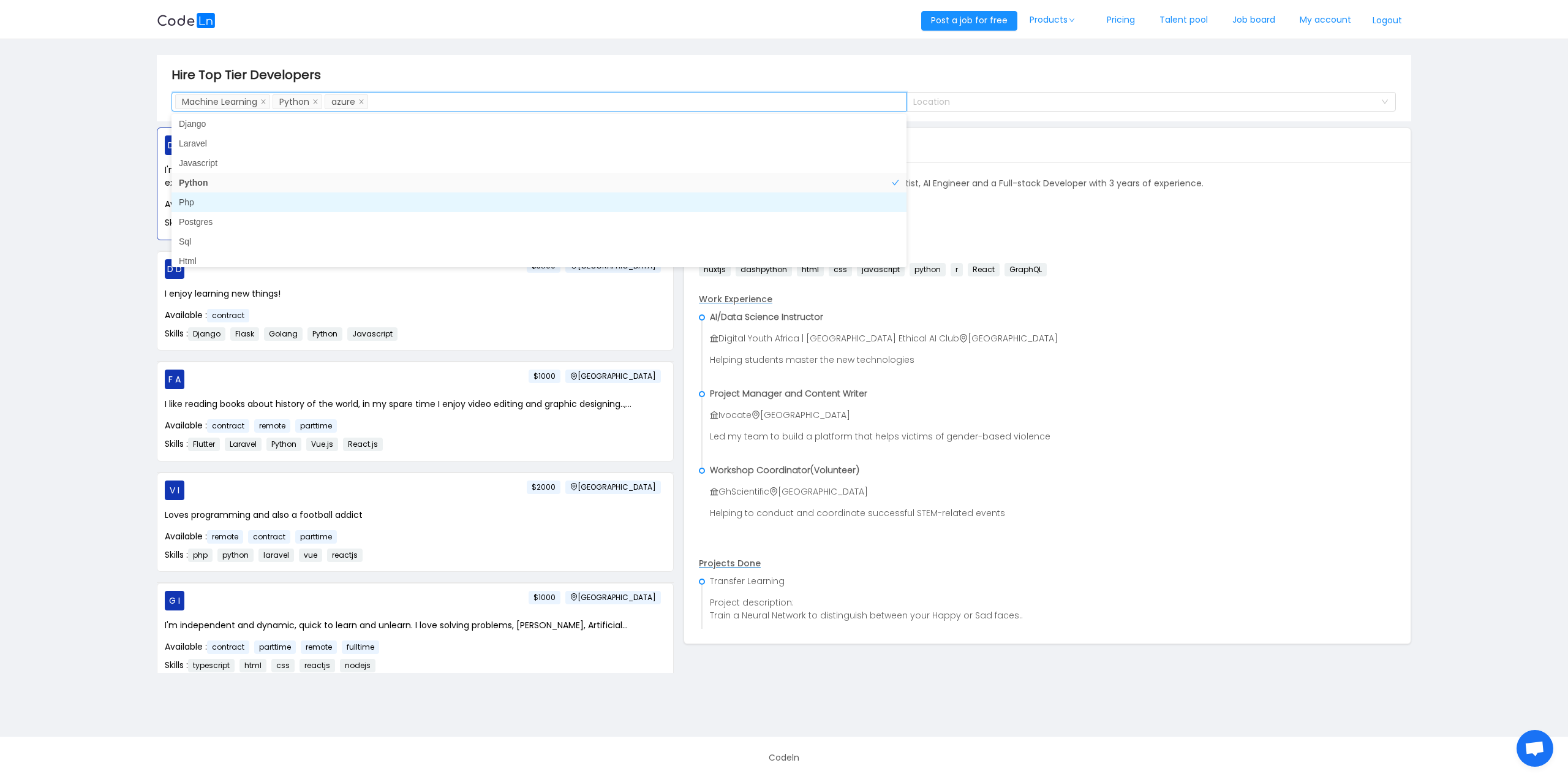
scroll to position [6, 0]
click at [861, 667] on div "D B [GEOGRAPHIC_DATA] $60000 I'm an IBM certified and a passionate Data scienti…" at bounding box center [784, 400] width 1264 height 545
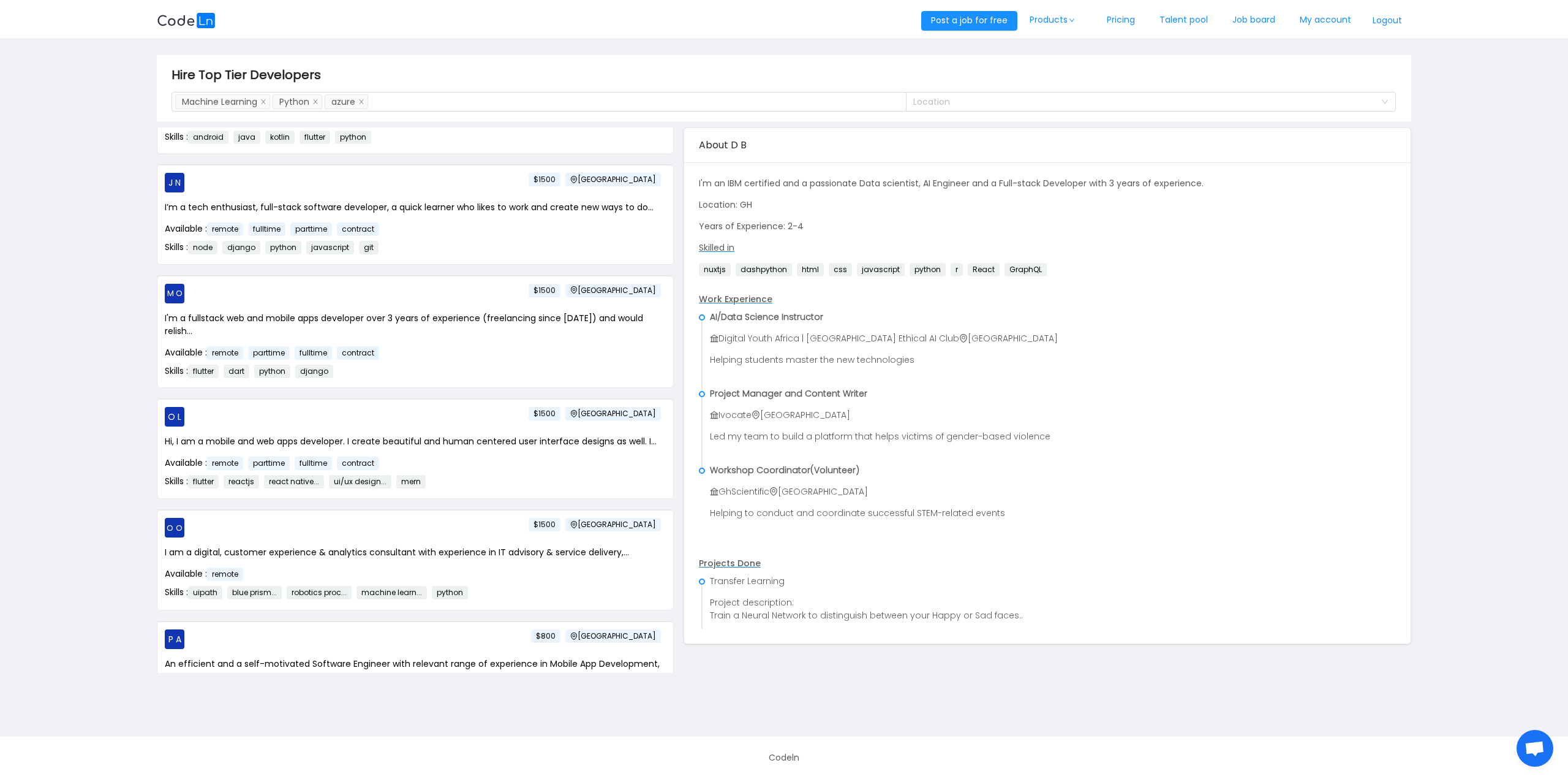
scroll to position [2084, 0]
